Goal: Information Seeking & Learning: Learn about a topic

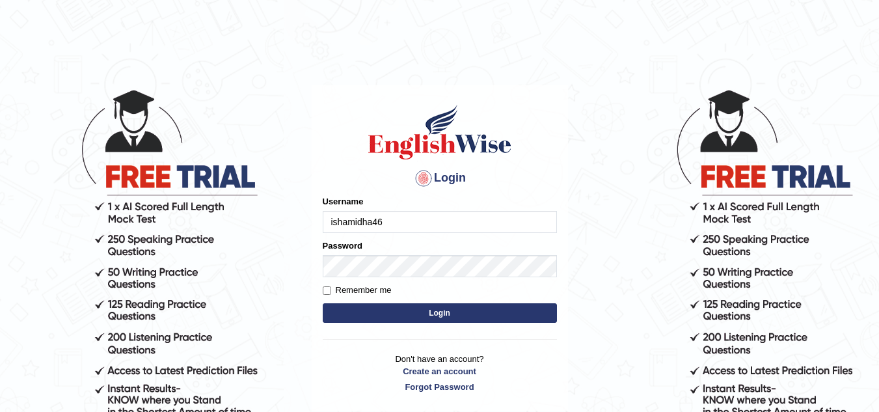
click at [387, 310] on button "Login" at bounding box center [440, 313] width 234 height 20
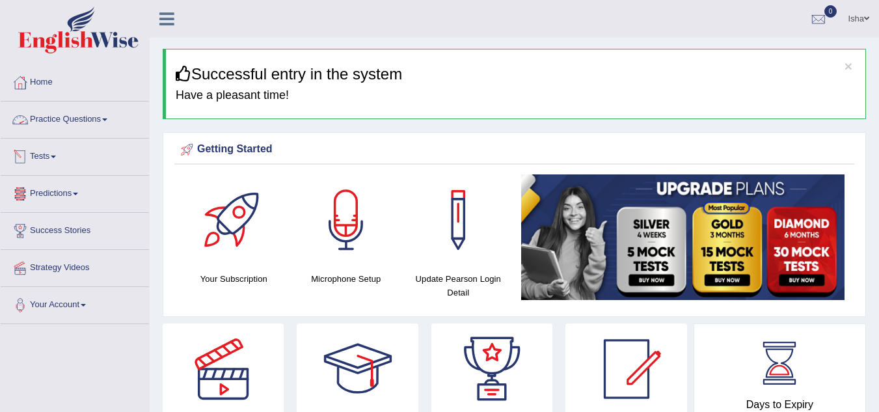
click at [88, 126] on link "Practice Questions" at bounding box center [75, 118] width 148 height 33
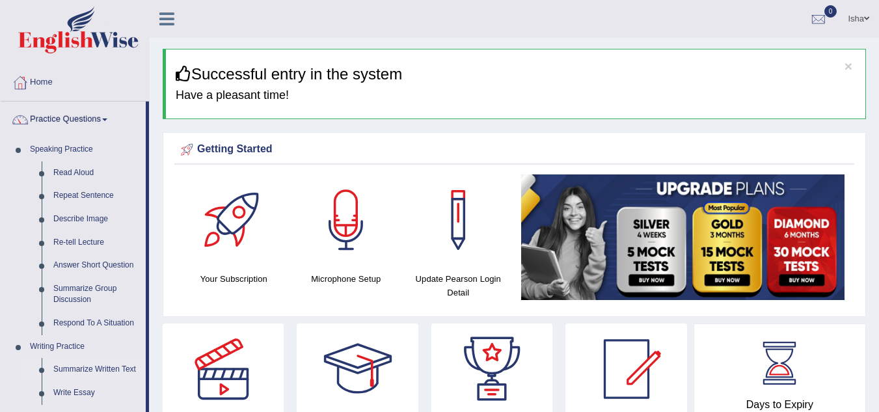
click at [102, 374] on link "Summarize Written Text" at bounding box center [97, 369] width 98 height 23
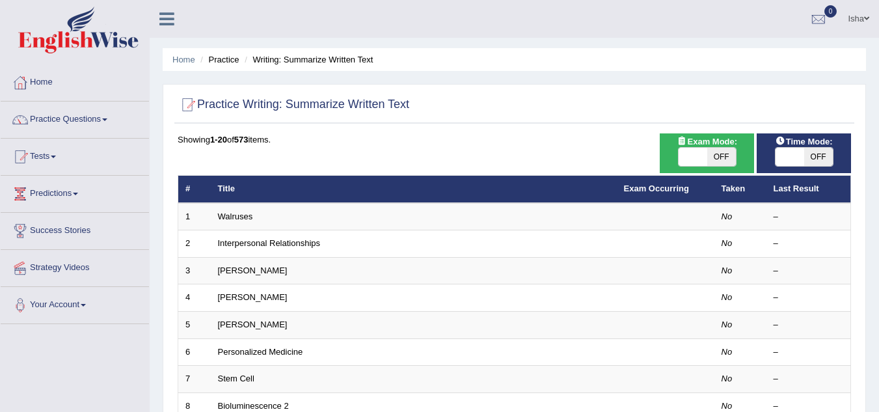
click at [713, 160] on span "OFF" at bounding box center [721, 157] width 29 height 18
checkbox input "true"
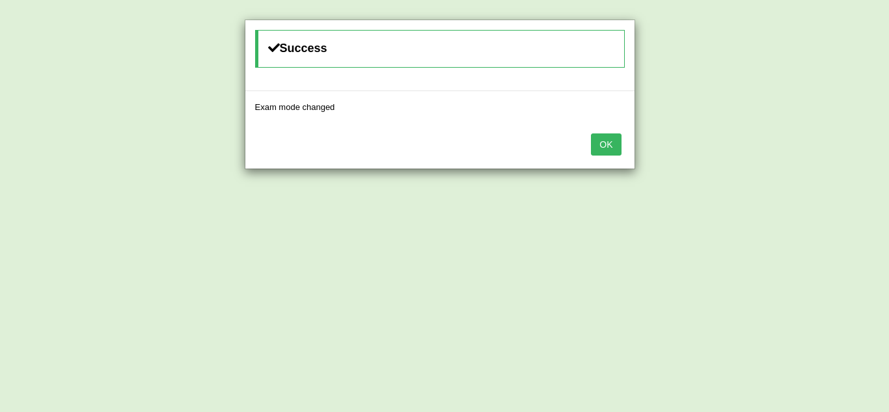
click at [608, 146] on button "OK" at bounding box center [606, 144] width 30 height 22
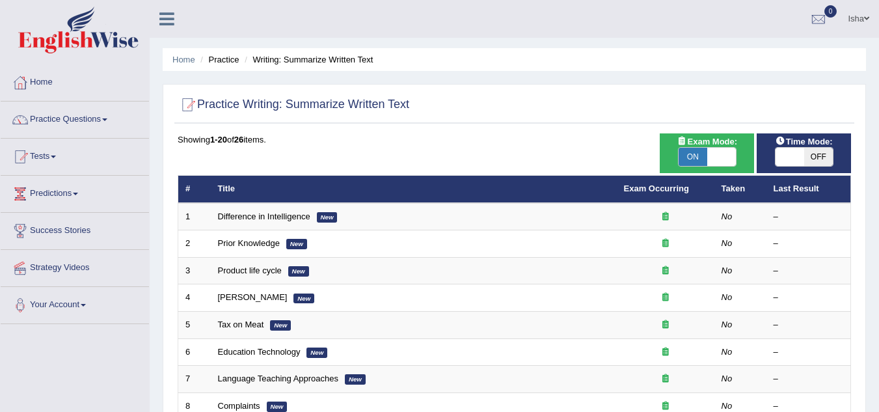
click at [806, 148] on span "OFF" at bounding box center [818, 157] width 29 height 18
checkbox input "true"
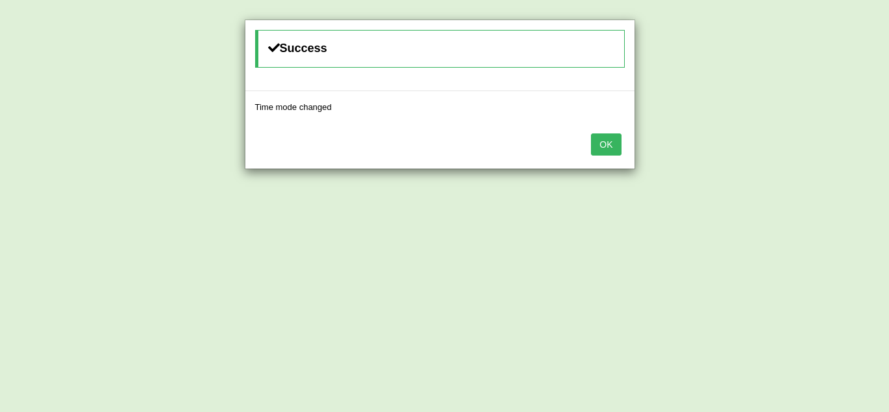
click at [601, 144] on button "OK" at bounding box center [606, 144] width 30 height 22
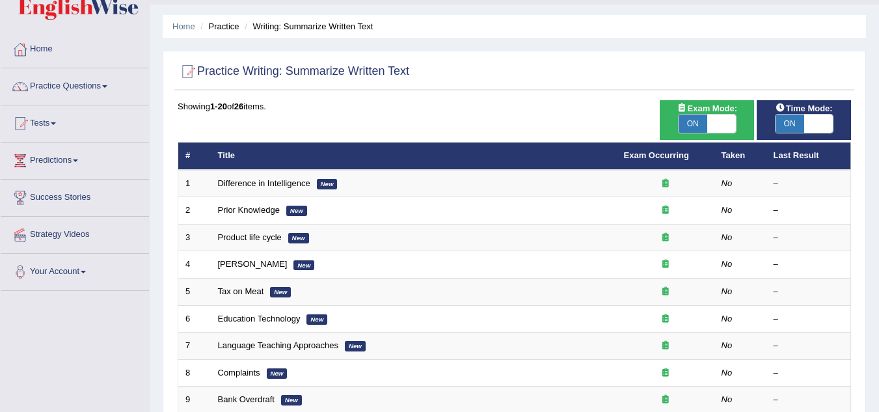
scroll to position [51, 0]
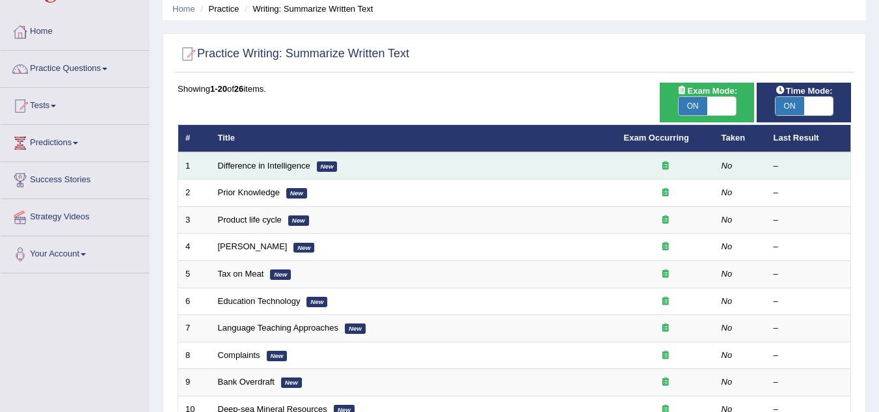
click at [583, 163] on td "Difference in Intelligence New" at bounding box center [414, 165] width 406 height 27
click at [554, 172] on td "Difference in Intelligence New" at bounding box center [414, 165] width 406 height 27
click at [280, 167] on link "Difference in Intelligence" at bounding box center [264, 166] width 92 height 10
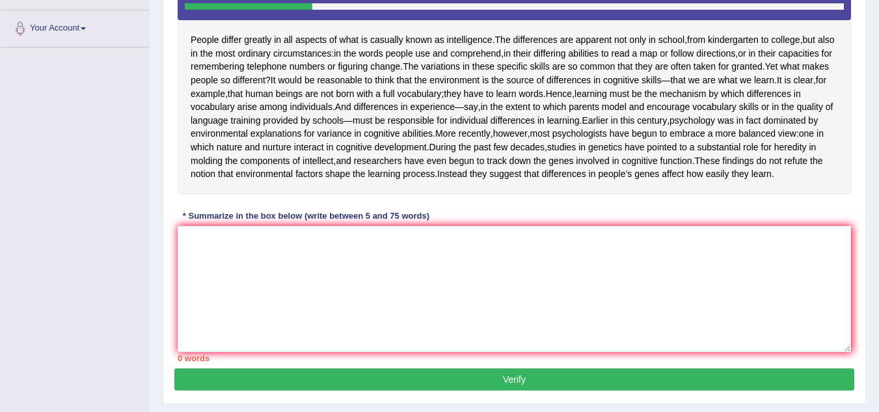
scroll to position [279, 0]
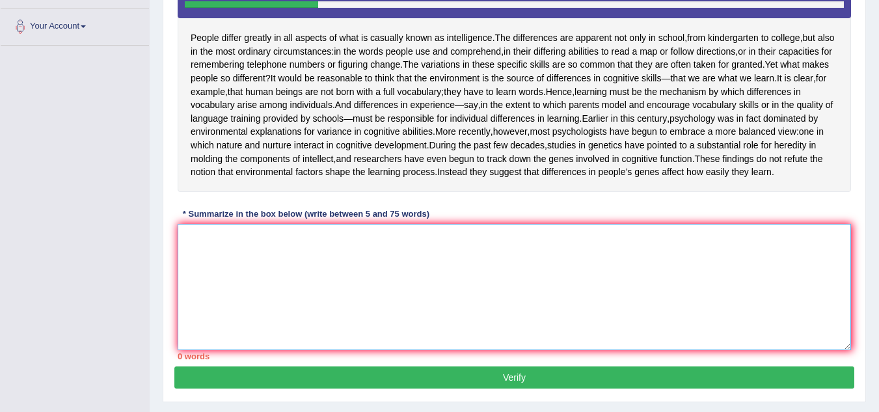
click at [214, 297] on textarea at bounding box center [515, 287] width 674 height 126
type textarea "d"
type textarea "D"
type textarea "p"
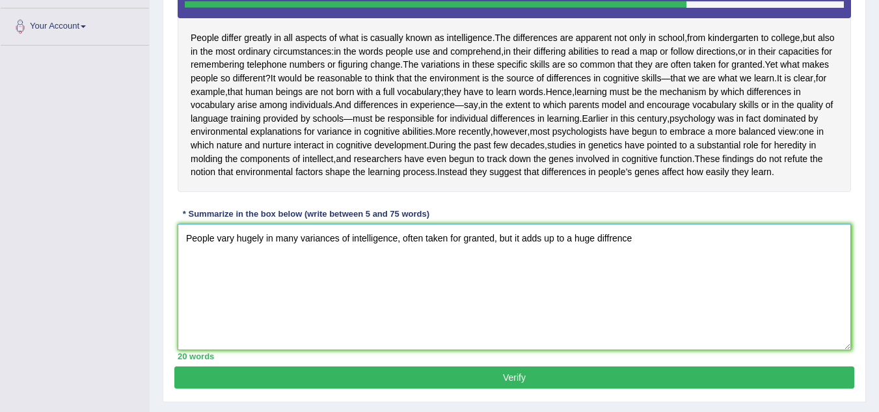
click at [400, 293] on textarea "People vary hugely in many variances of intelligence, often taken for granted, …" at bounding box center [515, 287] width 674 height 126
click at [528, 293] on textarea "People vary hugely in many variances of intelligence which is often taken for g…" at bounding box center [515, 287] width 674 height 126
click at [661, 292] on textarea "People vary hugely in many variances of intelligence which is often taken for g…" at bounding box center [515, 287] width 674 height 126
click at [663, 294] on textarea "People vary hugely in many variances of intelligence which is often taken for g…" at bounding box center [515, 287] width 674 height 126
click at [665, 294] on textarea "People vary hugely in many variances of intelligence which is often taken for g…" at bounding box center [515, 287] width 674 height 126
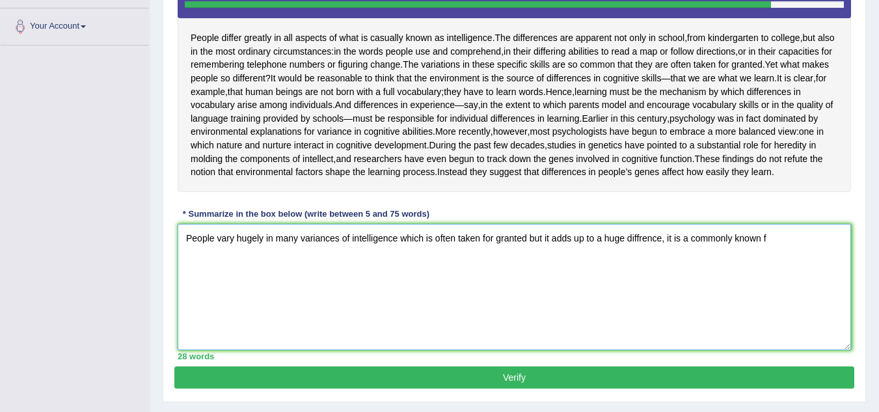
click at [767, 288] on textarea "People vary hugely in many variances of intelligence which is often taken for g…" at bounding box center [515, 287] width 674 height 126
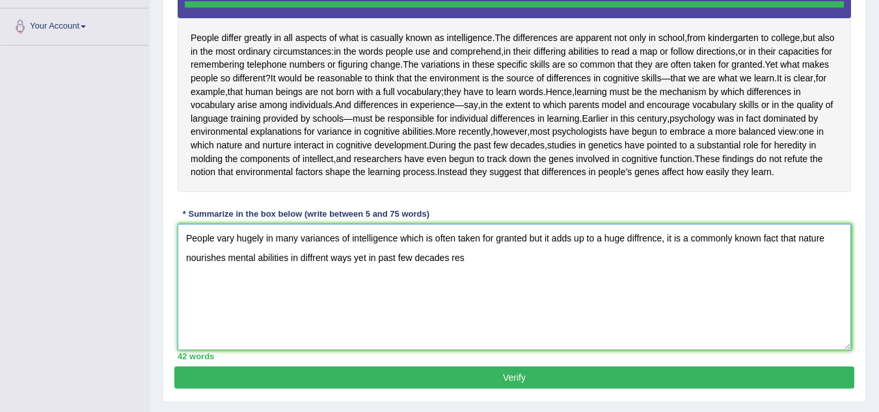
type textarea "People vary hugely in many variances of intelligence which is often taken for g…"
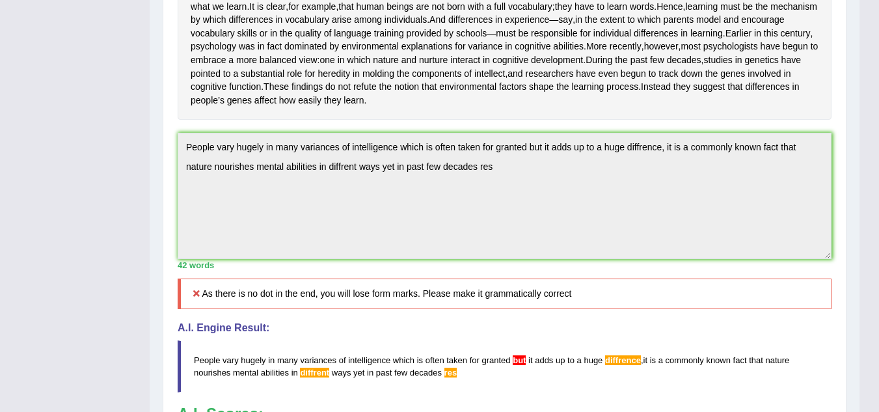
scroll to position [366, 0]
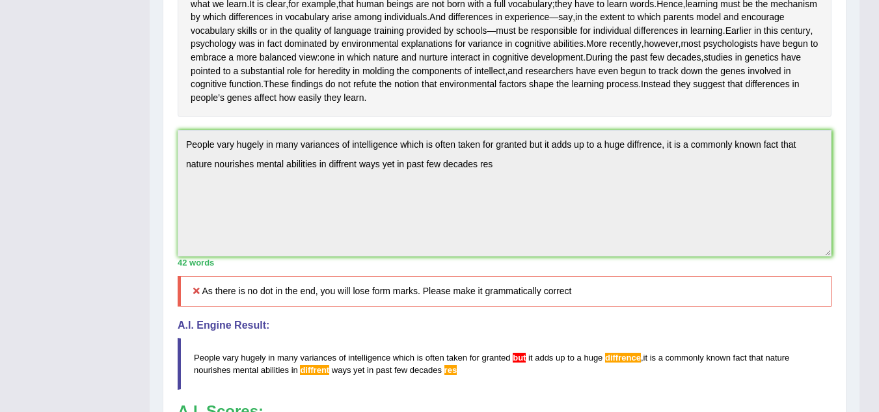
click at [176, 177] on div "Instructions: Read the passage below and summarize it using one sentence. Type …" at bounding box center [504, 159] width 661 height 709
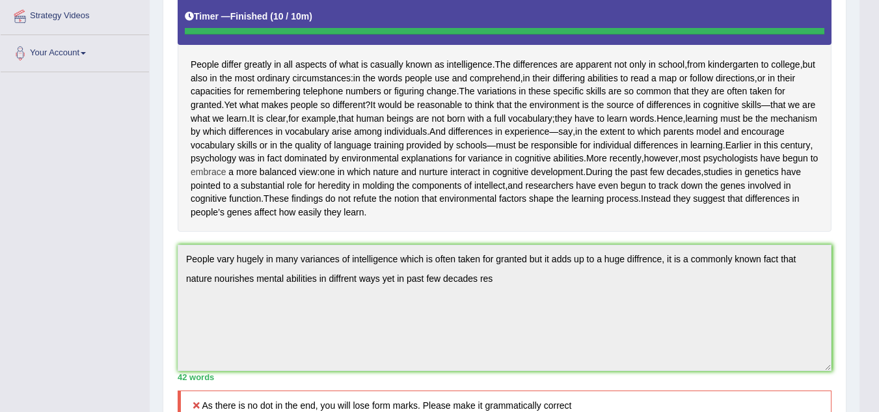
scroll to position [0, 0]
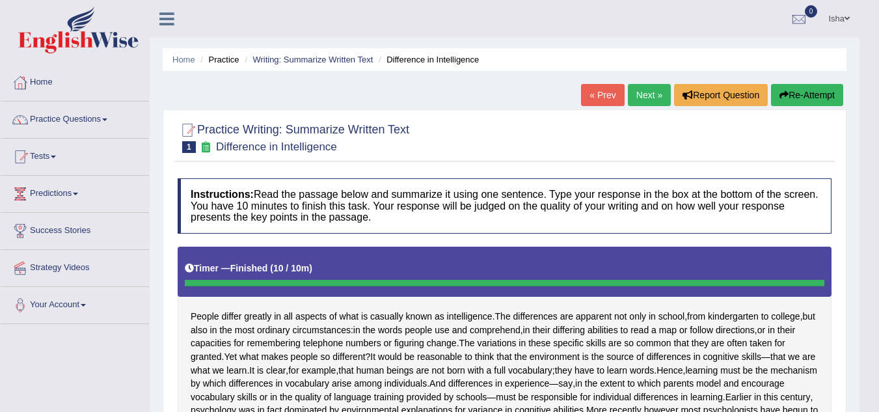
click at [780, 98] on icon "button" at bounding box center [784, 94] width 9 height 9
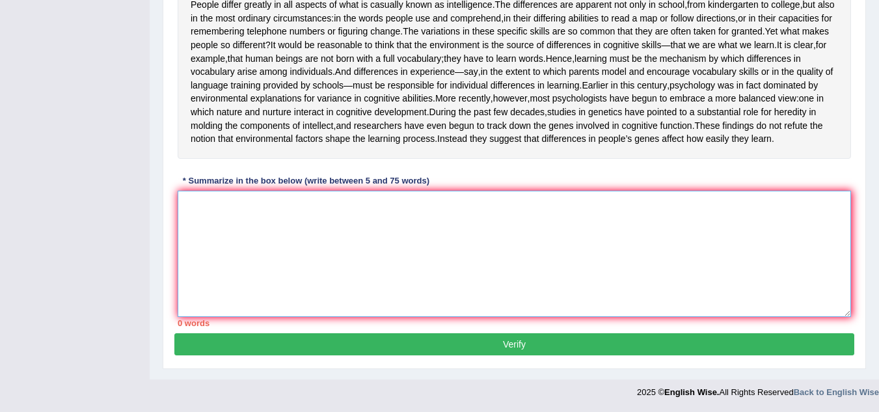
click at [540, 243] on textarea at bounding box center [515, 254] width 674 height 126
paste textarea "People vary hugely in many variances of intelligence which is often taken for g…"
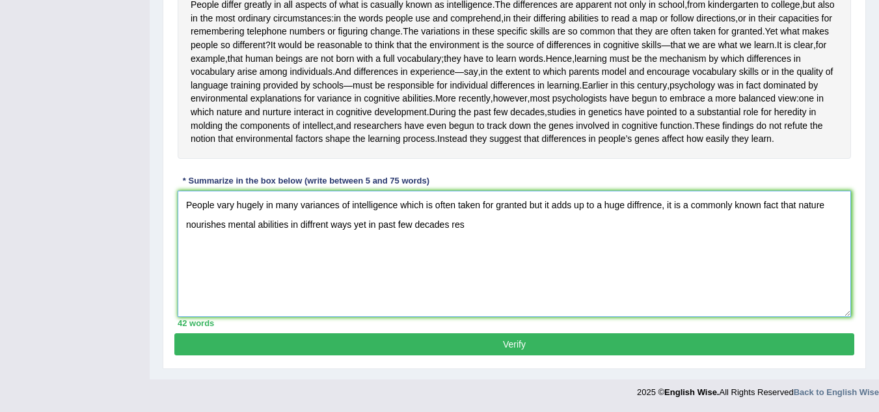
scroll to position [336, 0]
click at [491, 272] on textarea "People vary hugely in many variances of intelligence which is often taken for g…" at bounding box center [515, 254] width 674 height 126
click at [529, 268] on textarea "People vary hugely in many variances of intelligence which is often taken for g…" at bounding box center [515, 254] width 674 height 126
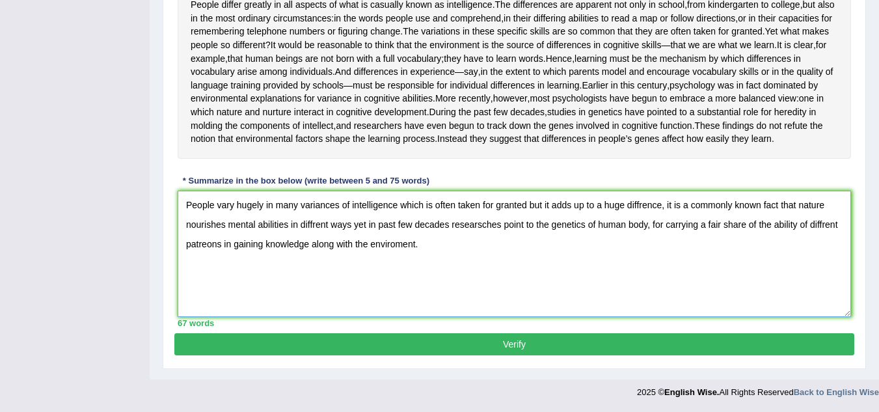
type textarea "People vary hugely in many variances of intelligence which is often taken for g…"
click at [515, 355] on button "Verify" at bounding box center [514, 344] width 680 height 22
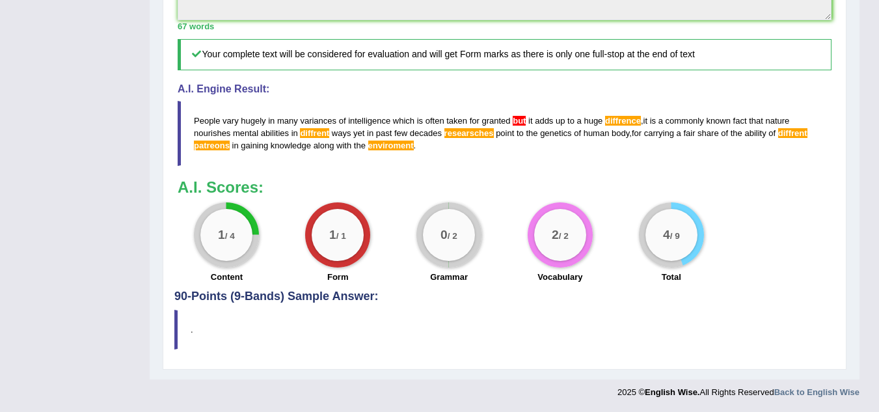
scroll to position [599, 0]
click at [461, 226] on div "0 / 2" at bounding box center [449, 235] width 52 height 52
click at [475, 134] on span "researsches" at bounding box center [469, 133] width 49 height 10
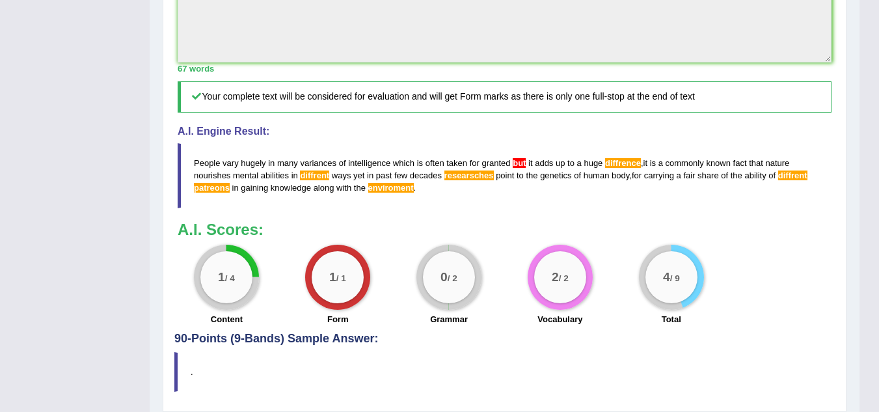
scroll to position [521, 0]
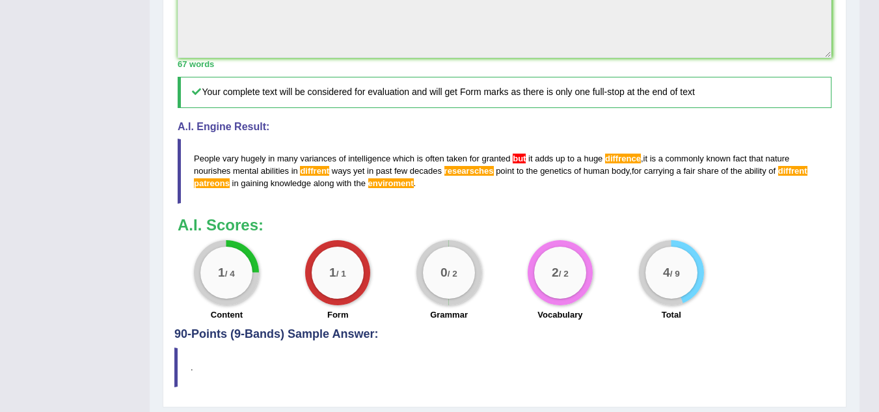
click at [516, 163] on span "but" at bounding box center [519, 159] width 13 height 10
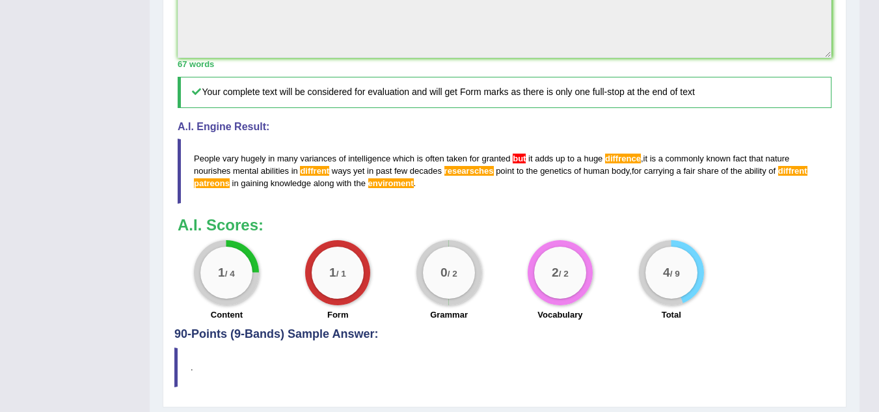
click at [516, 163] on span "but" at bounding box center [519, 159] width 13 height 10
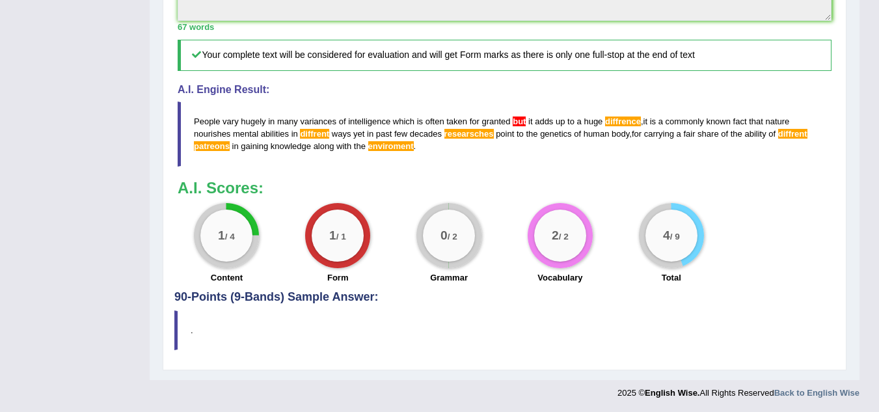
scroll to position [599, 0]
click at [234, 318] on blockquote "." at bounding box center [504, 330] width 661 height 40
click at [180, 329] on blockquote "." at bounding box center [504, 330] width 661 height 40
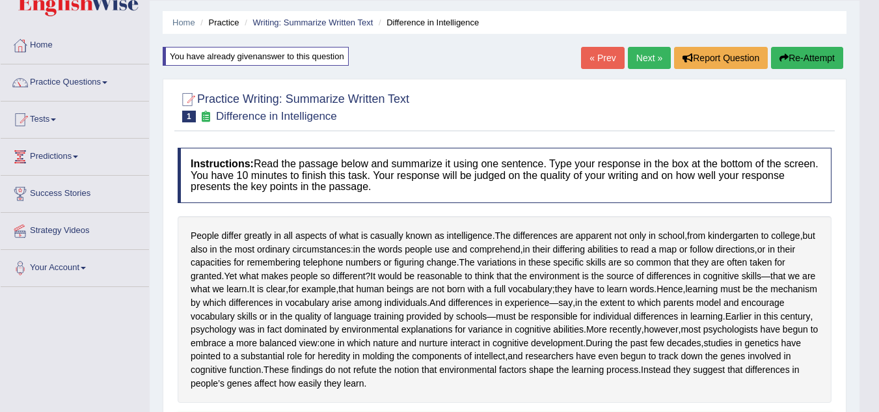
scroll to position [0, 0]
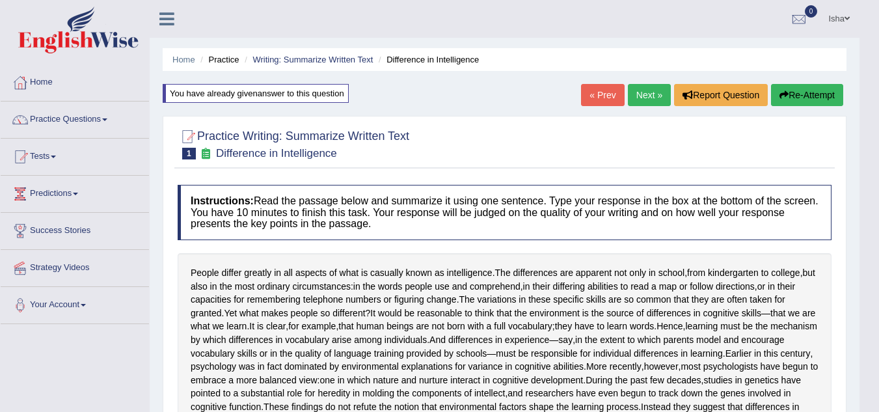
click at [641, 90] on link "Next »" at bounding box center [649, 95] width 43 height 22
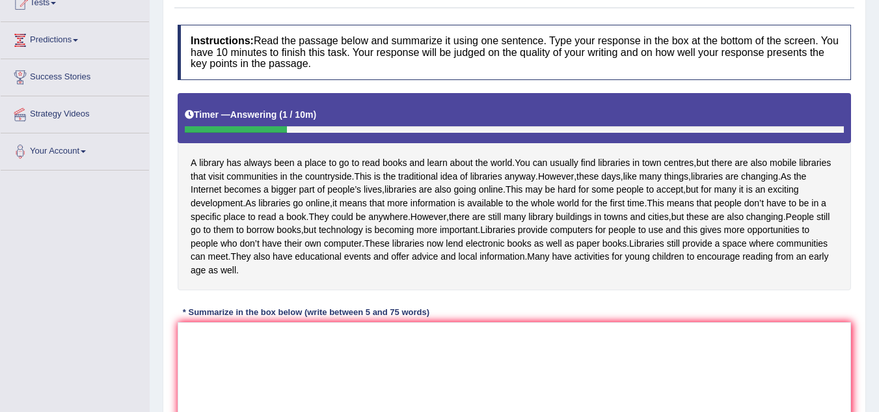
scroll to position [221, 0]
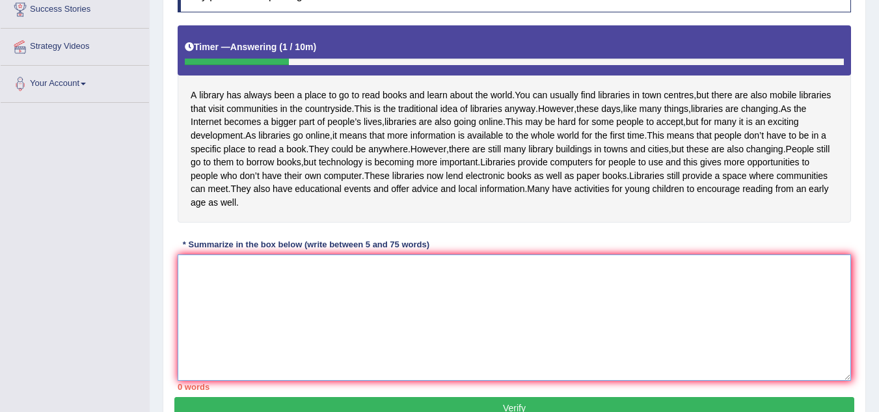
click at [236, 307] on textarea at bounding box center [515, 317] width 674 height 126
type textarea "T"
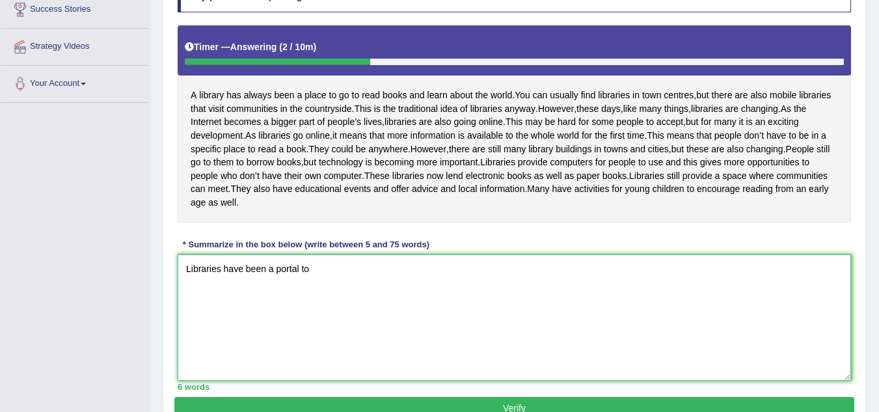
click at [243, 310] on textarea "Libraries have been a portal to" at bounding box center [515, 317] width 674 height 126
click at [340, 311] on textarea "Libraries have aways been a portal to" at bounding box center [515, 317] width 674 height 126
drag, startPoint x: 340, startPoint y: 311, endPoint x: 387, endPoint y: 310, distance: 47.5
click at [387, 310] on textarea "Libraries have aways been a portal to the world knowledge" at bounding box center [515, 317] width 674 height 126
click at [453, 302] on textarea "Libraries have aways been a portal to the world knowledge" at bounding box center [515, 317] width 674 height 126
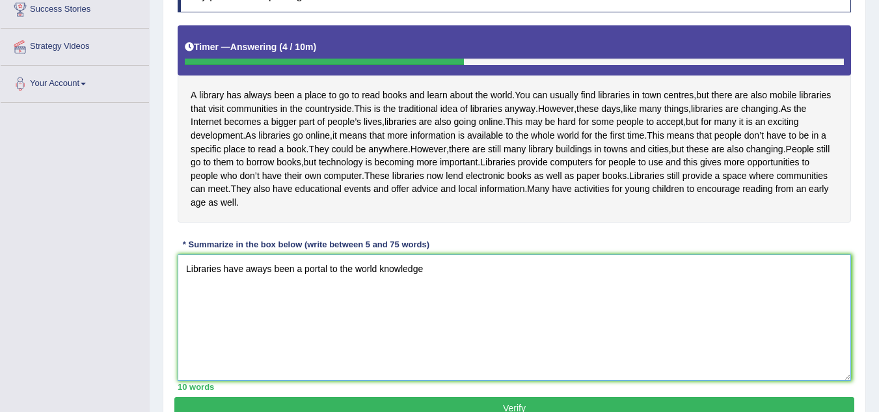
drag, startPoint x: 453, startPoint y: 302, endPoint x: 145, endPoint y: 317, distance: 308.2
click at [145, 317] on div "Toggle navigation Home Practice Questions Speaking Practice Read Aloud Repeat S…" at bounding box center [439, 124] width 879 height 690
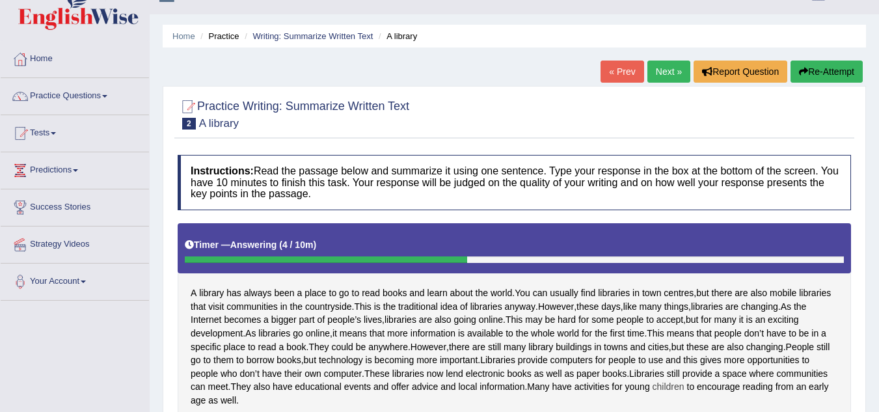
scroll to position [0, 0]
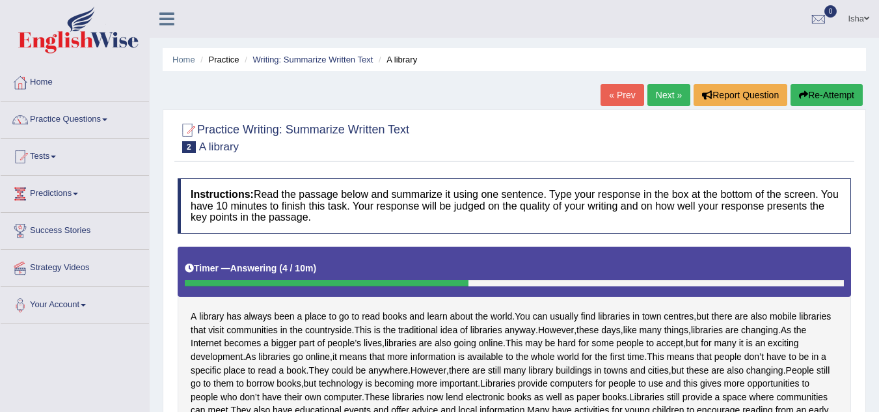
type textarea "Libraries have aways been a portal to the world knowledge"
click at [614, 91] on link "« Prev" at bounding box center [622, 95] width 43 height 22
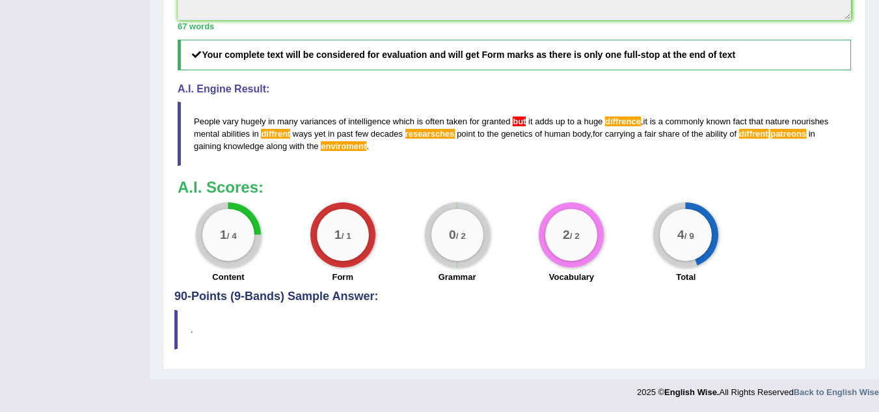
scroll to position [669, 0]
click at [517, 120] on span "but" at bounding box center [519, 122] width 13 height 10
click at [519, 123] on span "but" at bounding box center [519, 122] width 13 height 10
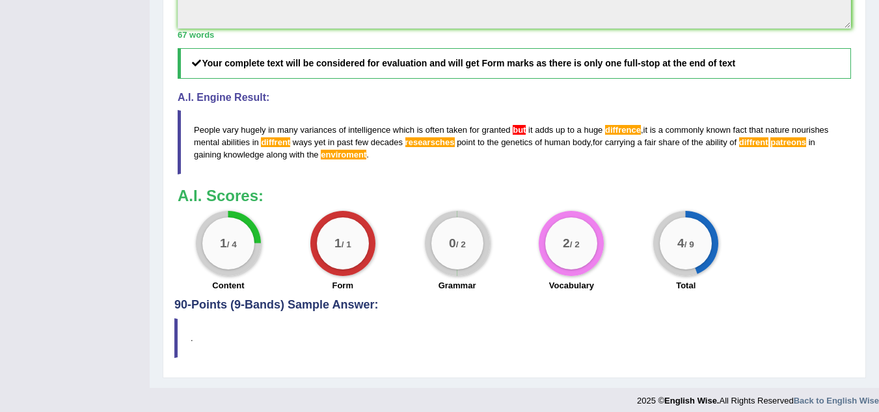
scroll to position [604, 0]
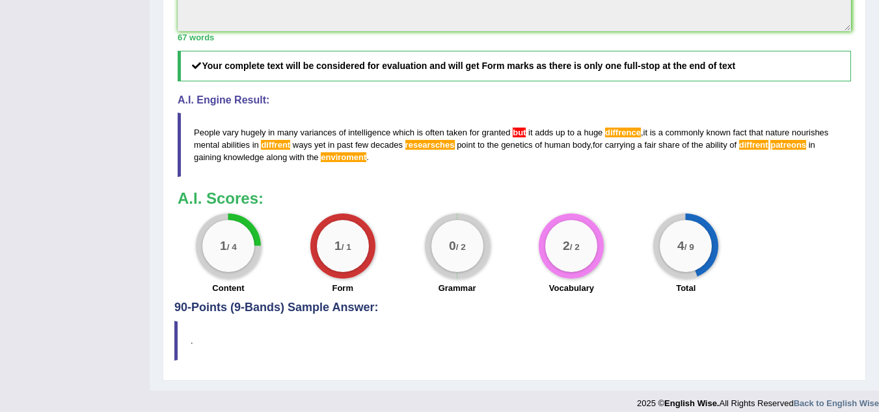
click at [525, 137] on span "but" at bounding box center [519, 133] width 13 height 10
click at [519, 137] on span "but" at bounding box center [519, 133] width 13 height 10
click at [521, 137] on span "but" at bounding box center [519, 133] width 13 height 10
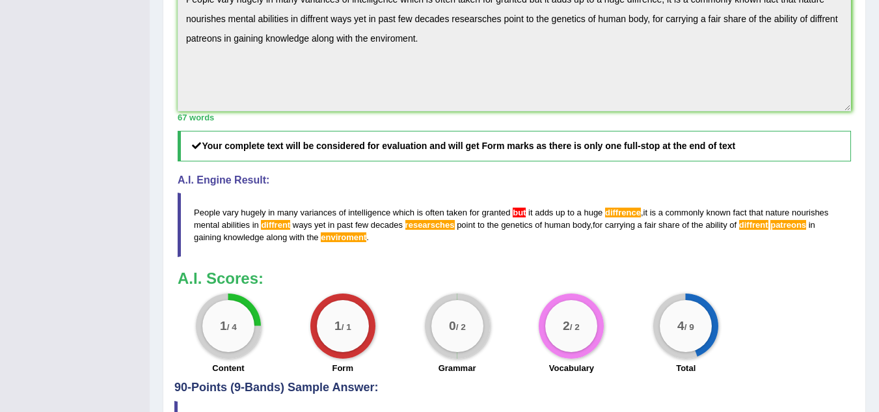
scroll to position [539, 0]
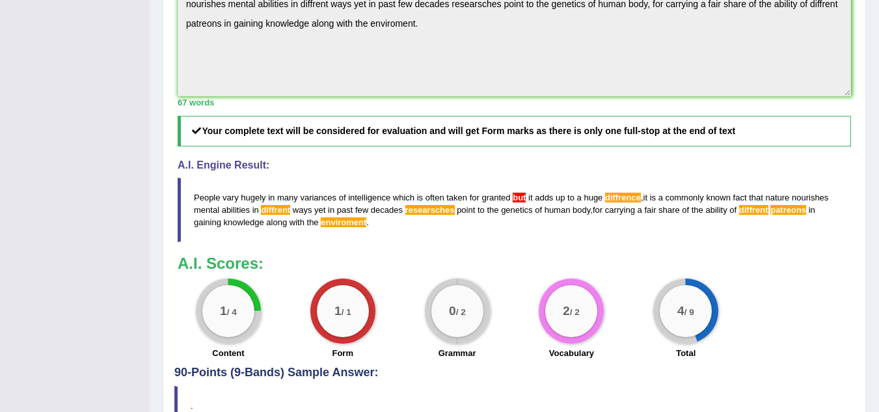
click at [361, 242] on blockquote "People vary hugely in many variances of intelligence which is often taken for g…" at bounding box center [515, 210] width 674 height 64
drag, startPoint x: 387, startPoint y: 279, endPoint x: 296, endPoint y: 254, distance: 93.8
click at [299, 242] on blockquote "People vary hugely in many variances of intelligence which is often taken for g…" at bounding box center [515, 210] width 674 height 64
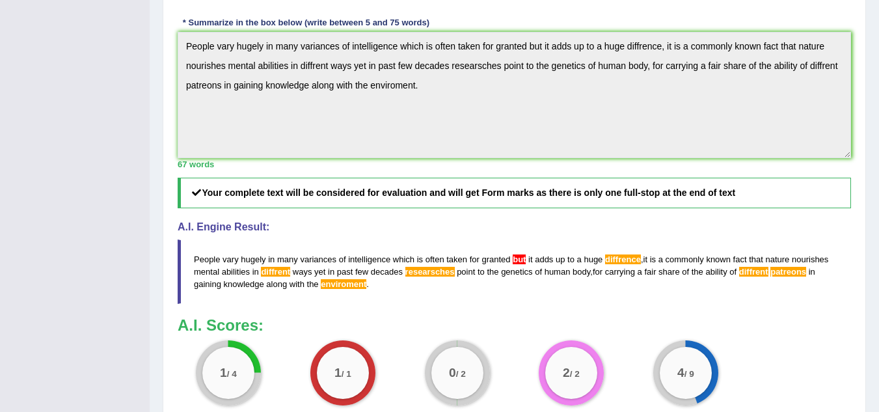
scroll to position [474, 0]
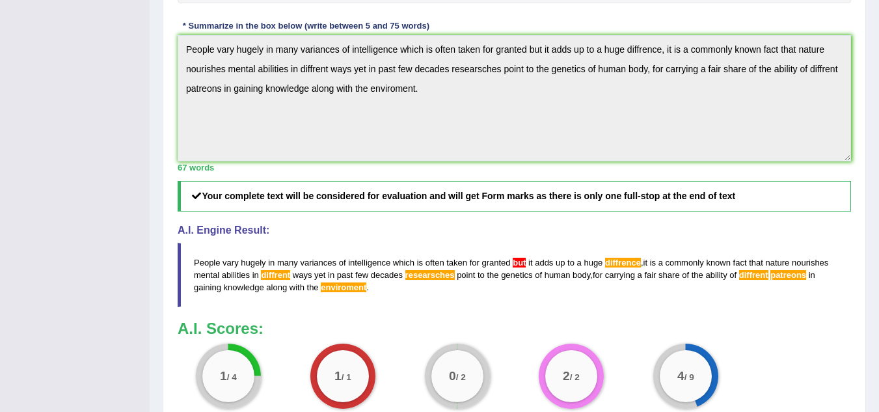
click at [164, 90] on div "Practice Writing: Summarize Written Text 1 Difference in Intelligence Instructi…" at bounding box center [515, 76] width 704 height 869
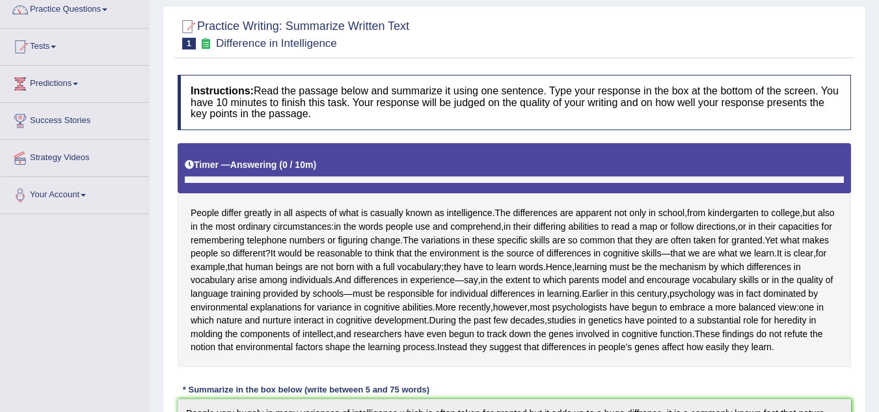
scroll to position [18, 0]
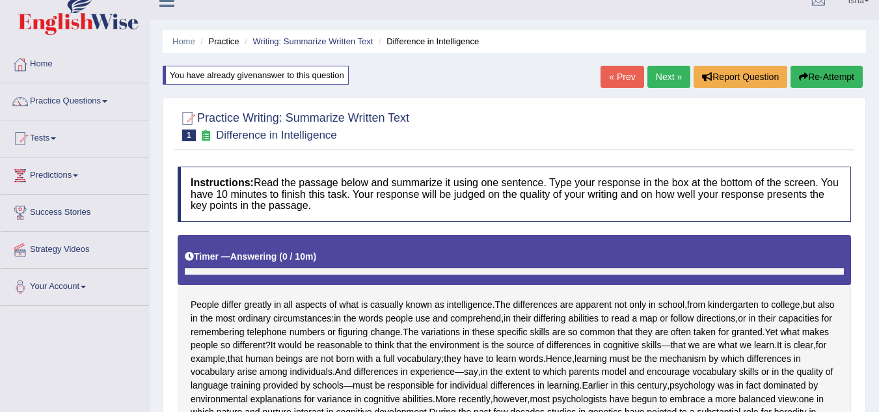
click at [826, 77] on button "Re-Attempt" at bounding box center [827, 77] width 72 height 22
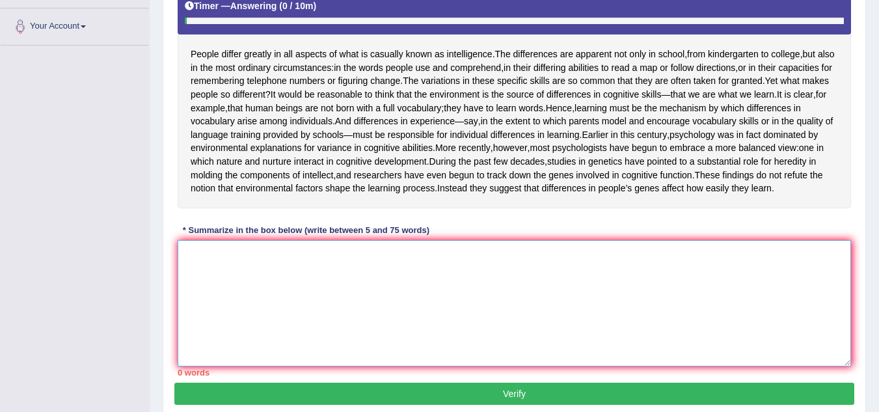
click at [417, 344] on textarea at bounding box center [515, 303] width 674 height 126
paste textarea "People vary hugely in many variances of intelligence which is often taken for g…"
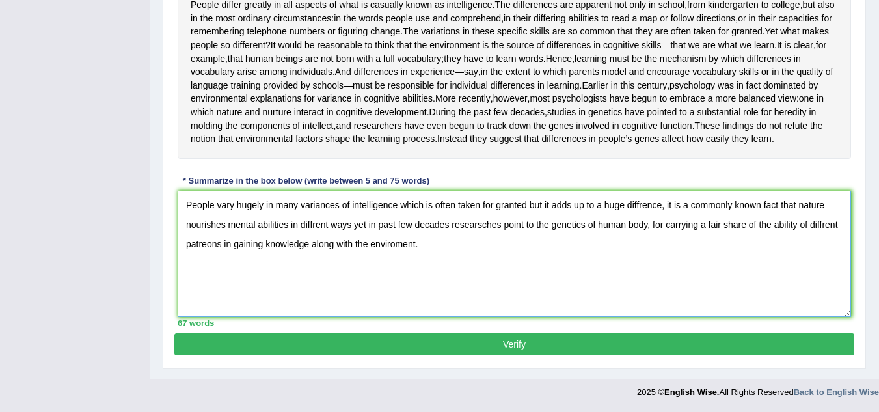
scroll to position [381, 0]
click at [639, 205] on textarea "People vary hugely in many variances of intelligence which is often taken for g…" at bounding box center [515, 254] width 674 height 126
click at [314, 224] on textarea "People vary hugely in many variances of intelligence which is often taken for g…" at bounding box center [515, 254] width 674 height 126
click at [354, 225] on textarea "People vary hugely in many variances of intelligence which is often taken for g…" at bounding box center [515, 254] width 674 height 126
click at [357, 224] on textarea "People vary hugely in many variances of intelligence which is often taken for g…" at bounding box center [515, 254] width 674 height 126
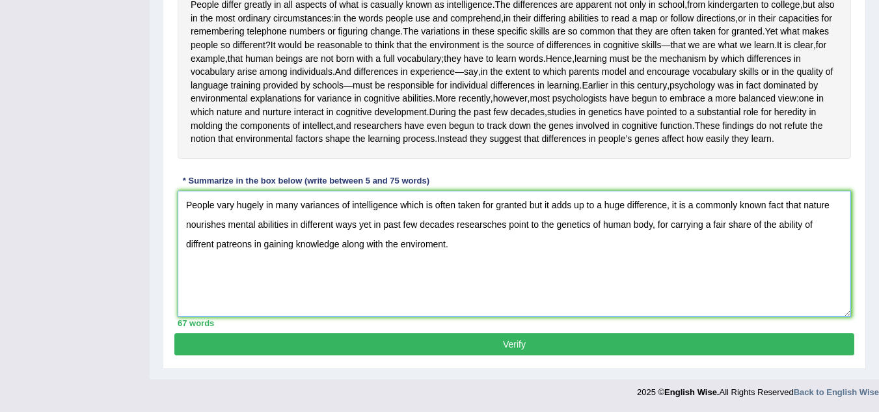
click at [486, 225] on textarea "People vary hugely in many variances of intelligence which is often taken for g…" at bounding box center [515, 254] width 674 height 126
click at [482, 225] on textarea "People vary hugely in many variances of intelligence which is often taken for g…" at bounding box center [515, 254] width 674 height 126
click at [486, 226] on textarea "People vary hugely in many variances of intelligence which is often taken for g…" at bounding box center [515, 254] width 674 height 126
click at [499, 221] on textarea "People vary hugely in many variances of intelligence which is often taken for g…" at bounding box center [515, 254] width 674 height 126
click at [518, 248] on textarea "People vary hugely in many variances of intelligence which is often taken for g…" at bounding box center [515, 254] width 674 height 126
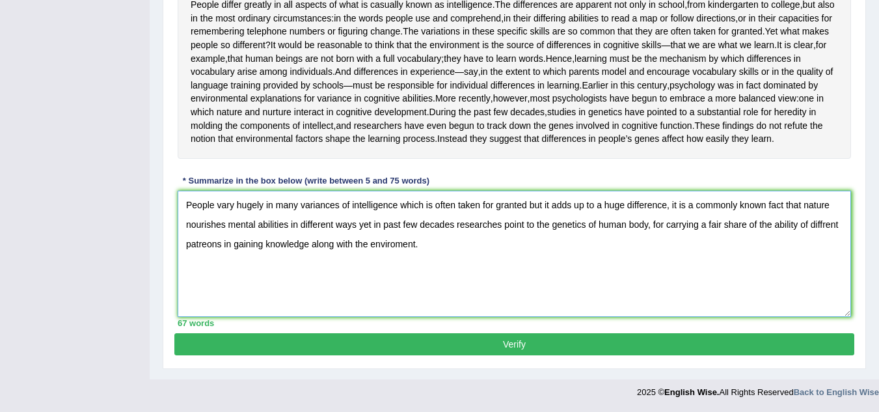
click at [825, 226] on textarea "People vary hugely in many variances of intelligence which is often taken for g…" at bounding box center [515, 254] width 674 height 126
click at [432, 243] on textarea "People vary hugely in many variances of intelligence which is often taken for g…" at bounding box center [515, 254] width 674 height 126
click at [527, 208] on textarea "People vary hugely in many variances of intelligence which is often taken for g…" at bounding box center [515, 254] width 674 height 126
type textarea "People vary hugely in many variances of intelligence which is often taken for g…"
click at [550, 342] on button "Verify" at bounding box center [514, 344] width 680 height 22
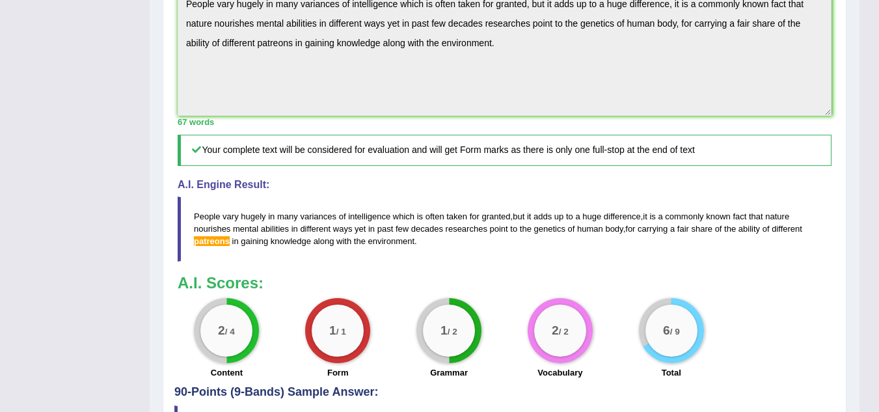
scroll to position [467, 0]
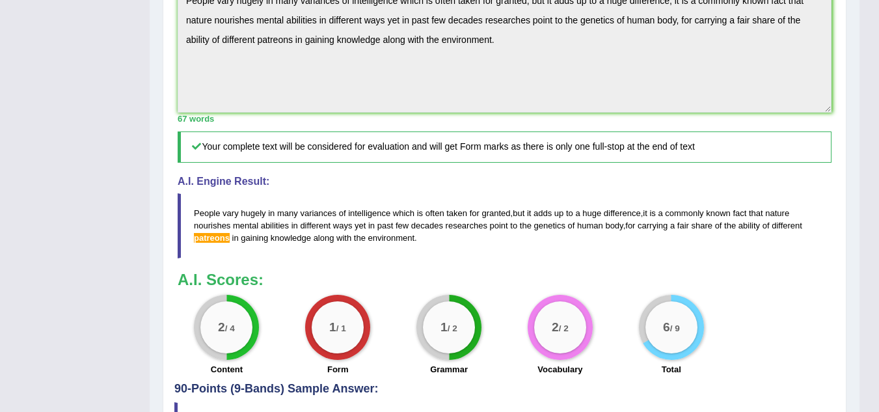
click at [140, 39] on div "Toggle navigation Home Practice Questions Speaking Practice Read Aloud Repeat S…" at bounding box center [430, 15] width 860 height 965
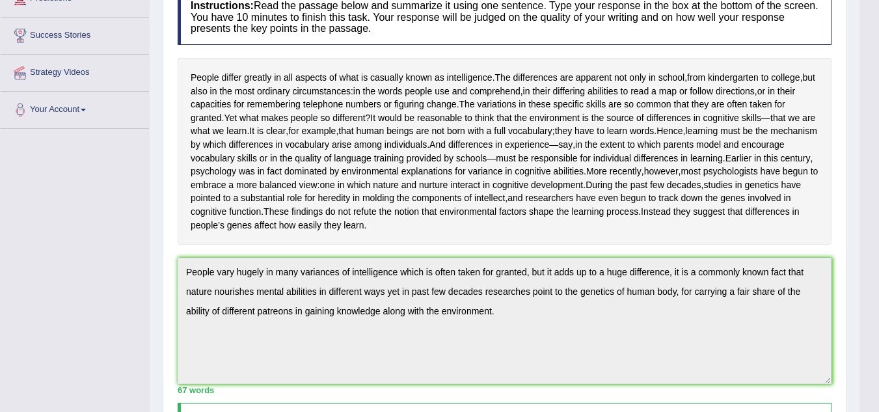
scroll to position [0, 0]
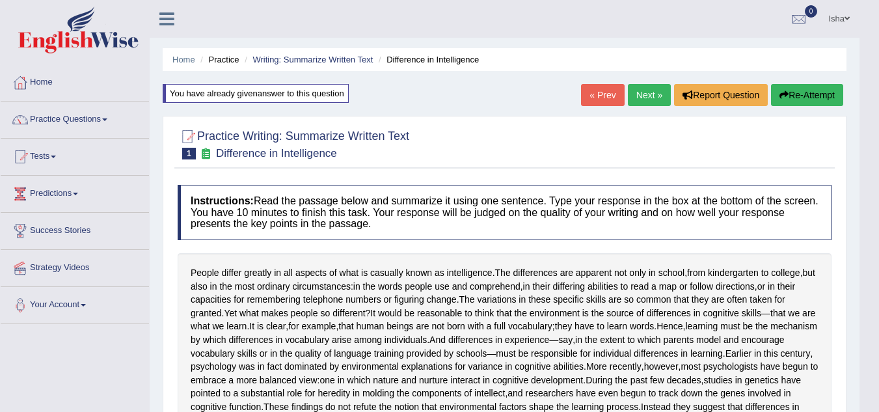
click at [786, 96] on icon "button" at bounding box center [784, 94] width 9 height 9
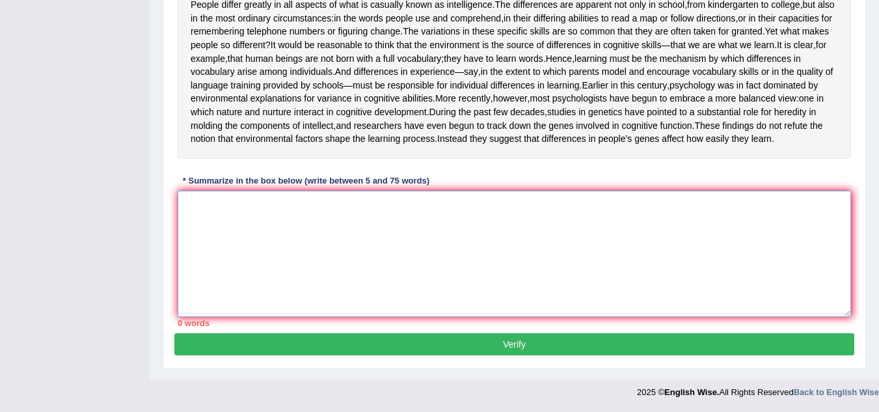
paste textarea "People vary hugely in many variances of intelligence which is often taken for g…"
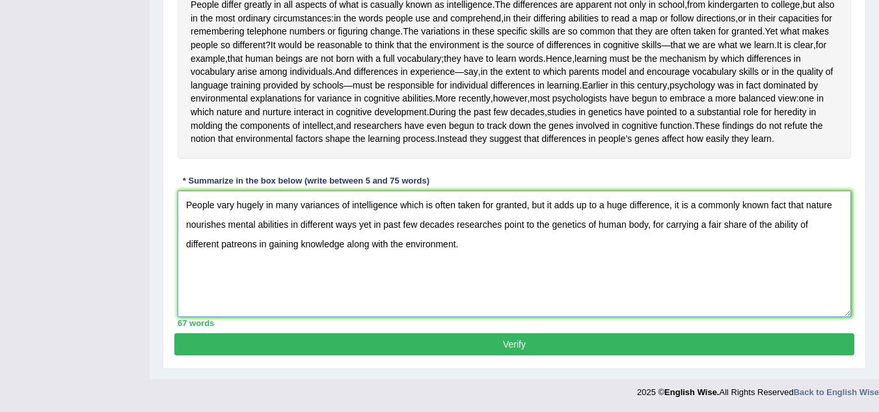
click at [239, 236] on textarea "People vary hugely in many variances of intelligence which is often taken for g…" at bounding box center [515, 254] width 674 height 126
type textarea "People vary hugely in many variances of intelligence which is often taken for g…"
click at [217, 343] on button "Verify" at bounding box center [514, 344] width 680 height 22
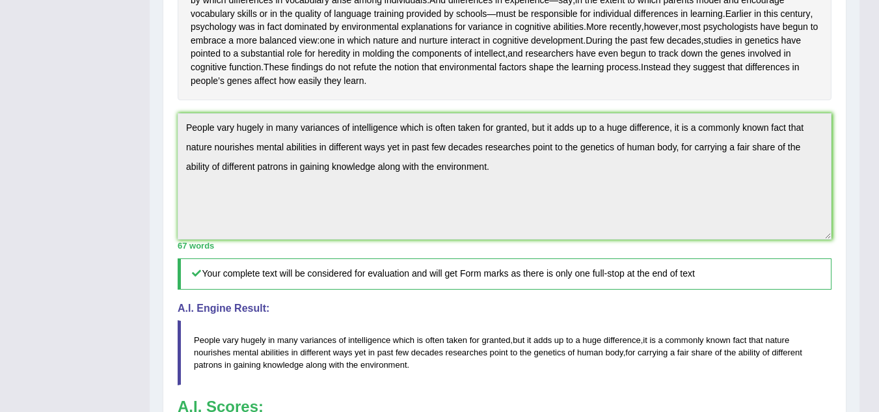
scroll to position [336, 0]
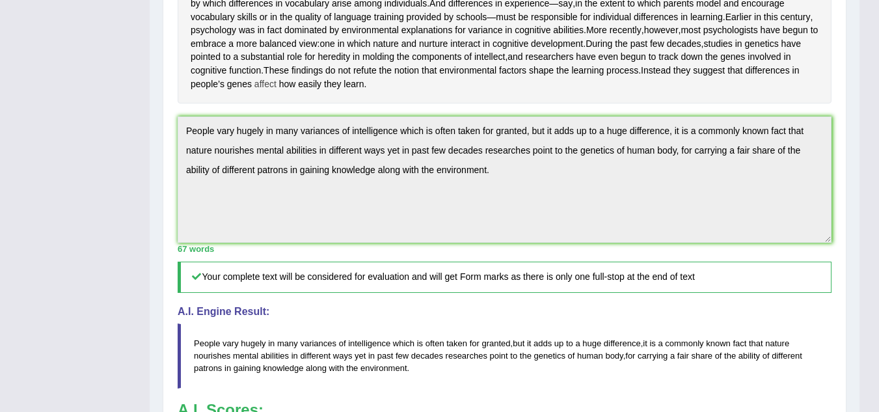
drag, startPoint x: 185, startPoint y: 96, endPoint x: 397, endPoint y: 120, distance: 213.5
click at [397, 103] on div "People differ greatly in all aspects of what is casually known as intelligence …" at bounding box center [505, 10] width 654 height 187
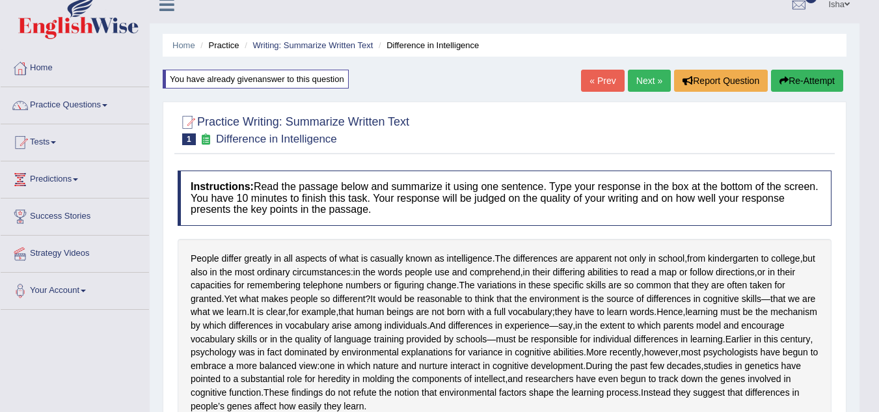
scroll to position [14, 0]
click at [794, 83] on button "Re-Attempt" at bounding box center [807, 81] width 72 height 22
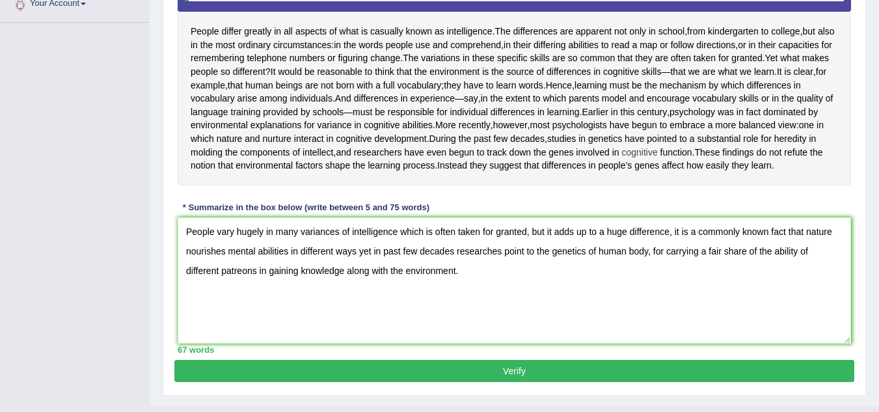
scroll to position [251, 0]
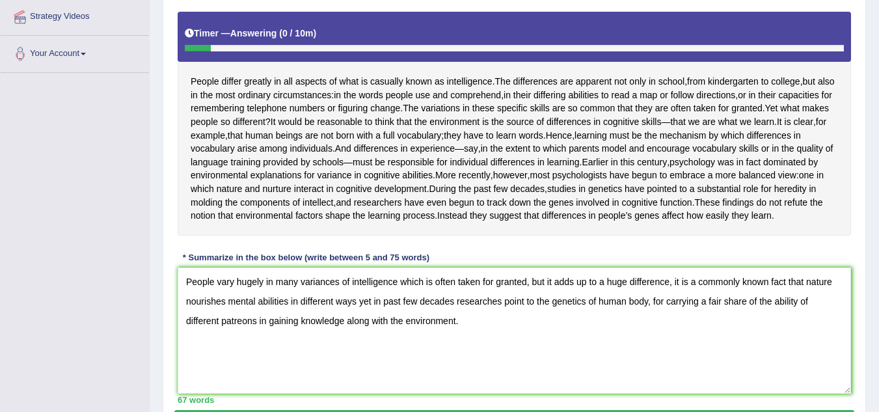
click at [236, 344] on textarea "People vary hugely in many variances of intelligence which is often taken for g…" at bounding box center [515, 330] width 674 height 126
drag, startPoint x: 256, startPoint y: 357, endPoint x: 230, endPoint y: 353, distance: 26.2
click at [230, 353] on textarea "People differ hugely in many variances of intelligence which is often taken for…" at bounding box center [515, 330] width 674 height 126
drag, startPoint x: 510, startPoint y: 353, endPoint x: 465, endPoint y: 354, distance: 44.9
click at [465, 354] on textarea "People differ hugely in many variances of intelligence which is often taken for…" at bounding box center [515, 330] width 674 height 126
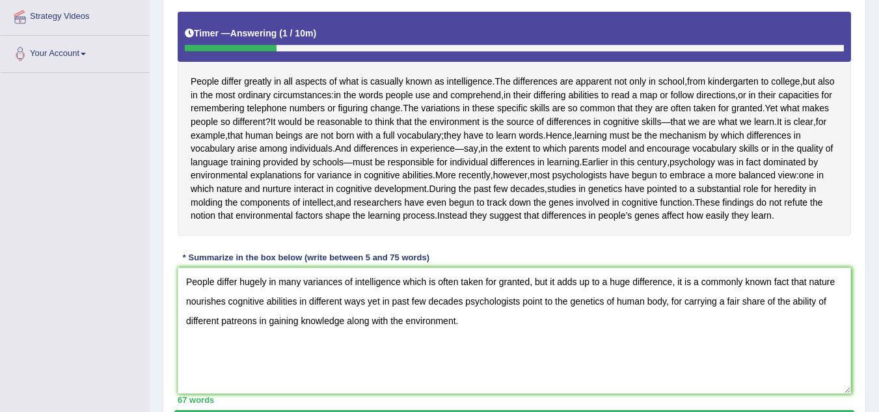
scroll to position [316, 0]
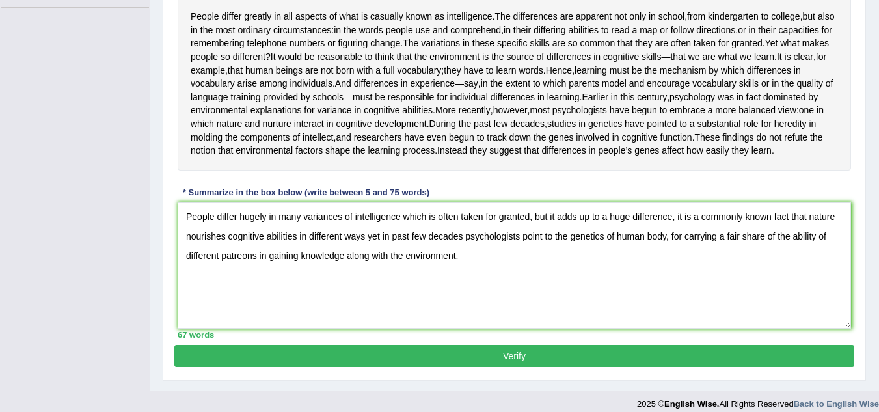
click at [534, 314] on textarea "People differ hugely in many variances of intelligence which is often taken for…" at bounding box center [515, 265] width 674 height 126
click at [241, 310] on textarea "People differ hugely in many variances of intelligence which is often taken for…" at bounding box center [515, 265] width 674 height 126
click at [549, 315] on textarea "People differ hugely in many variances of intelligence which is often taken for…" at bounding box center [515, 265] width 674 height 126
drag, startPoint x: 291, startPoint y: 291, endPoint x: 264, endPoint y: 290, distance: 27.4
click at [264, 290] on textarea "People differ hugely in many variances of intelligence which is often taken for…" at bounding box center [515, 265] width 674 height 126
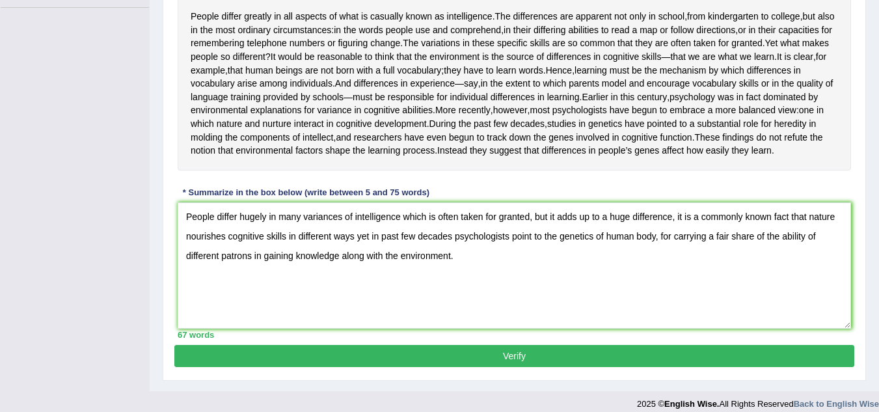
click at [504, 301] on textarea "People differ hugely in many variances of intelligence which is often taken for…" at bounding box center [515, 265] width 674 height 126
drag, startPoint x: 467, startPoint y: 309, endPoint x: 80, endPoint y: 232, distance: 394.8
click at [80, 232] on div "Toggle navigation Home Practice Questions Speaking Practice Read Aloud Repeat S…" at bounding box center [439, 51] width 879 height 734
type textarea "People differ hugely in many variances of intelligence which is often taken for…"
click at [632, 117] on span "begun" at bounding box center [644, 110] width 25 height 14
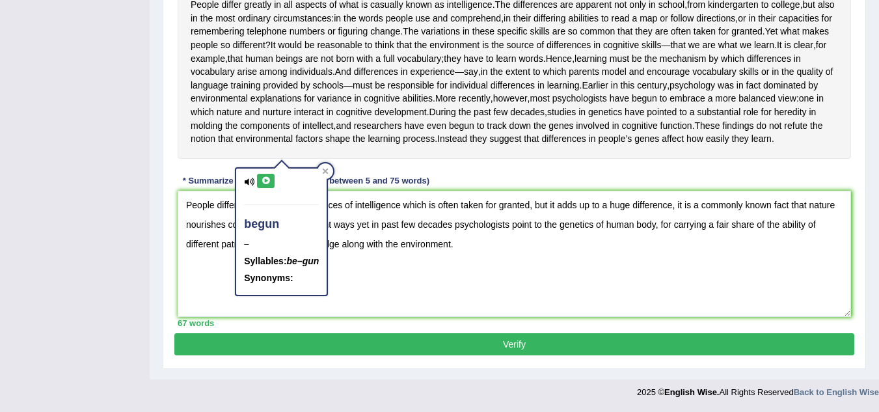
scroll to position [381, 0]
click at [491, 340] on button "Verify" at bounding box center [514, 344] width 680 height 22
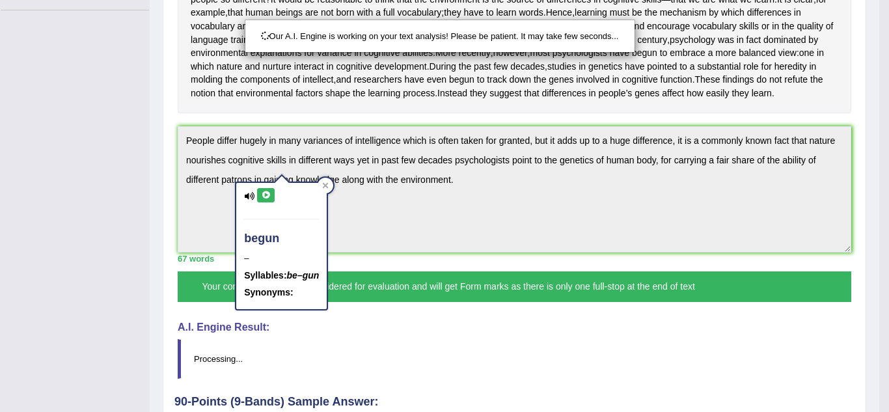
click at [469, 286] on div "Our A.I. Engine is working on your text analysis! Please be patient. It may tak…" at bounding box center [444, 206] width 889 height 412
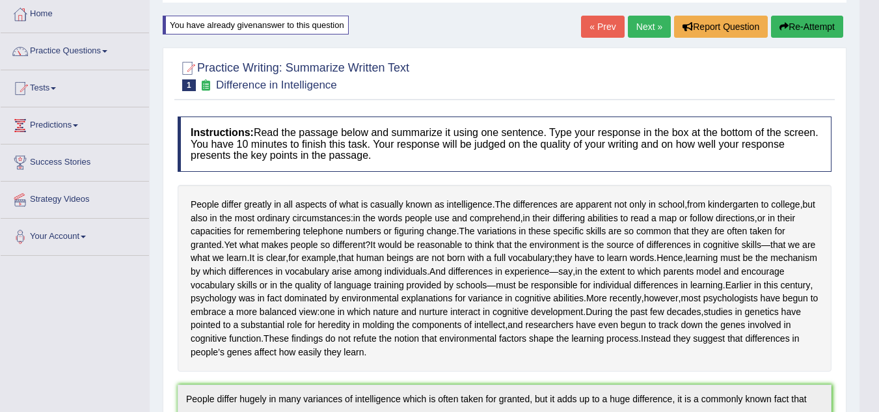
scroll to position [0, 0]
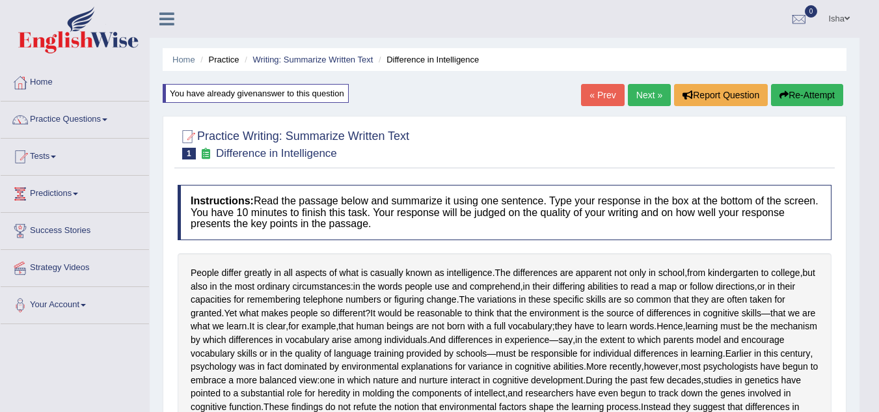
click at [825, 101] on button "Re-Attempt" at bounding box center [807, 95] width 72 height 22
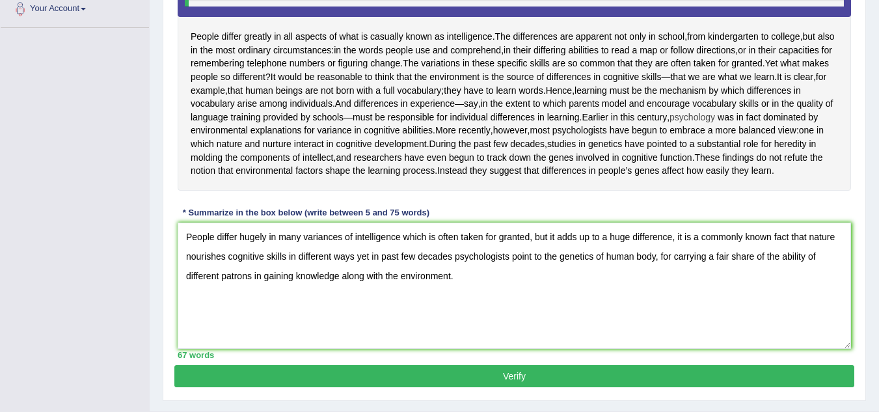
scroll to position [282, 0]
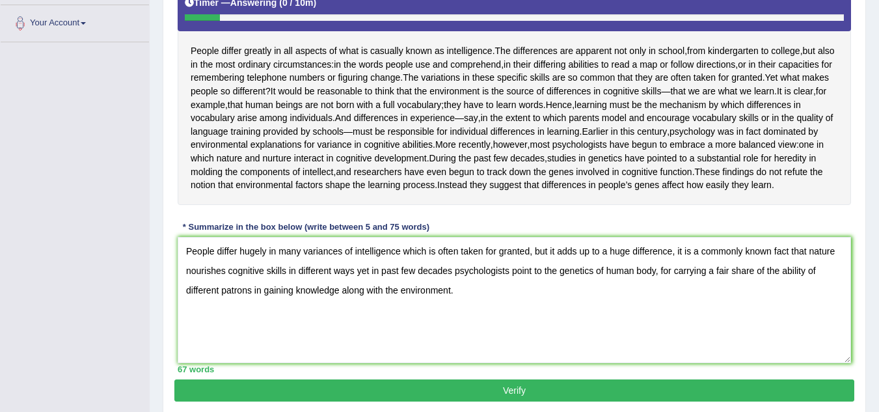
drag, startPoint x: 516, startPoint y: 51, endPoint x: 827, endPoint y: 61, distance: 311.2
click at [827, 61] on div "People differ greatly in all aspects of what is casually known as intelligence …" at bounding box center [515, 93] width 674 height 224
drag, startPoint x: 341, startPoint y: 305, endPoint x: 303, endPoint y: 310, distance: 38.2
click at [303, 310] on textarea "People differ hugely in many variances of intelligence which is often taken for…" at bounding box center [515, 300] width 674 height 126
click at [299, 323] on textarea "People differ hugely in many variances of intelligence which is often taken for…" at bounding box center [515, 300] width 674 height 126
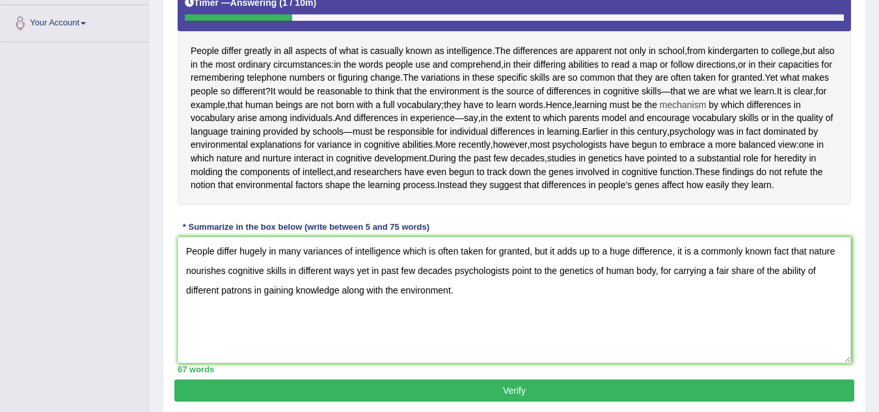
drag, startPoint x: 489, startPoint y: 135, endPoint x: 625, endPoint y: 131, distance: 136.1
click at [625, 133] on div "People differ greatly in all aspects of what is casually known as intelligence …" at bounding box center [515, 93] width 674 height 224
drag, startPoint x: 552, startPoint y: 131, endPoint x: 680, endPoint y: 125, distance: 128.4
click at [679, 125] on div "People differ greatly in all aspects of what is casually known as intelligence …" at bounding box center [515, 93] width 674 height 224
drag, startPoint x: 566, startPoint y: 125, endPoint x: 298, endPoint y: 140, distance: 267.9
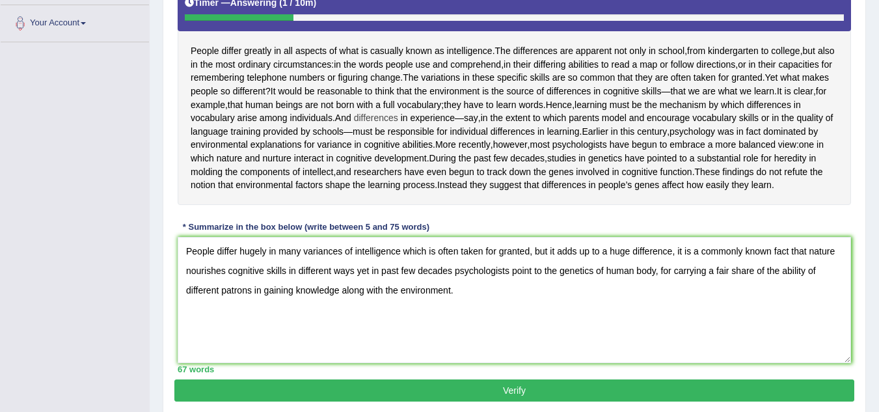
click at [649, 126] on div "People differ greatly in all aspects of what is casually known as intelligence …" at bounding box center [515, 93] width 674 height 224
drag, startPoint x: 185, startPoint y: 309, endPoint x: 674, endPoint y: 296, distance: 489.6
click at [674, 296] on textarea "People differ hugely in many variances of intelligence which is often taken for…" at bounding box center [515, 300] width 674 height 126
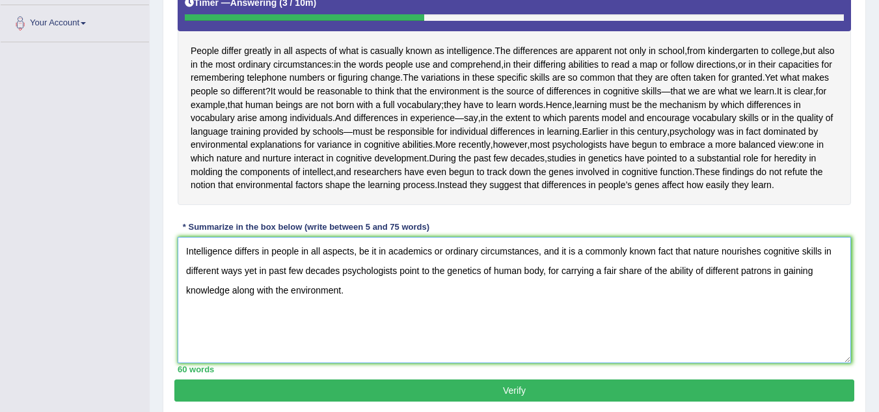
drag, startPoint x: 720, startPoint y: 303, endPoint x: 694, endPoint y: 309, distance: 26.7
click at [694, 309] on textarea "Intelligence differs in people in all aspects, be it in academics or ordinary c…" at bounding box center [515, 300] width 674 height 126
drag, startPoint x: 245, startPoint y: 326, endPoint x: 312, endPoint y: 331, distance: 67.8
click at [312, 331] on textarea "Intelligence differs in people in all aspects, be it in academics or ordinary c…" at bounding box center [515, 300] width 674 height 126
click at [376, 343] on textarea "Intelligence differs in people in all aspects, be it in academics or ordinary c…" at bounding box center [515, 300] width 674 height 126
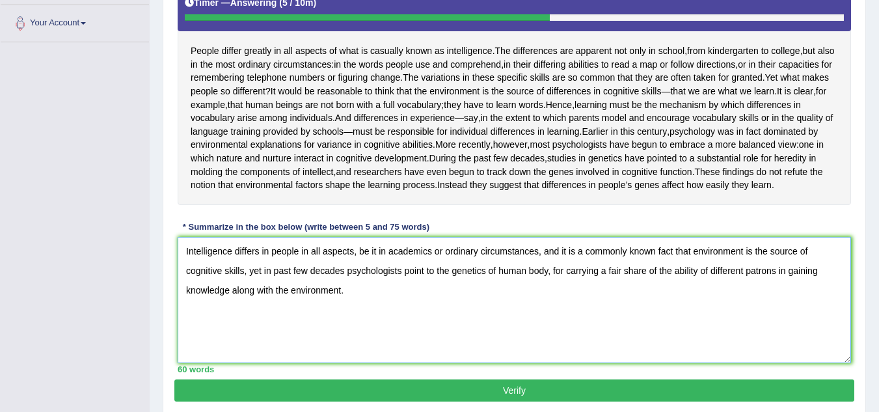
click at [404, 327] on textarea "Intelligence differs in people in all aspects, be it in academics or ordinary c…" at bounding box center [515, 300] width 674 height 126
click at [406, 324] on textarea "Intelligence differs in people in all aspects, be it in academics or ordinary c…" at bounding box center [515, 300] width 674 height 126
drag, startPoint x: 404, startPoint y: 327, endPoint x: 411, endPoint y: 334, distance: 10.6
click at [411, 334] on textarea "Intelligence differs in people in all aspects, be it in academics or ordinary c…" at bounding box center [515, 300] width 674 height 126
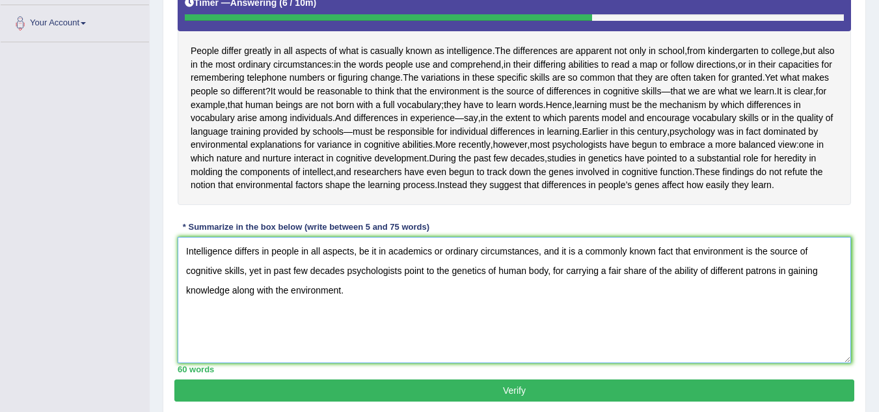
click at [407, 363] on textarea "Intelligence differs in people in all aspects, be it in academics or ordinary c…" at bounding box center [515, 300] width 674 height 126
drag, startPoint x: 403, startPoint y: 327, endPoint x: 414, endPoint y: 327, distance: 11.1
click at [414, 327] on textarea "Intelligence differs in people in all aspects, be it in academics or ordinary c…" at bounding box center [515, 300] width 674 height 126
click at [428, 343] on textarea "Intelligence differs in people in all aspects, be it in academics or ordinary c…" at bounding box center [515, 300] width 674 height 126
drag, startPoint x: 405, startPoint y: 328, endPoint x: 426, endPoint y: 327, distance: 21.5
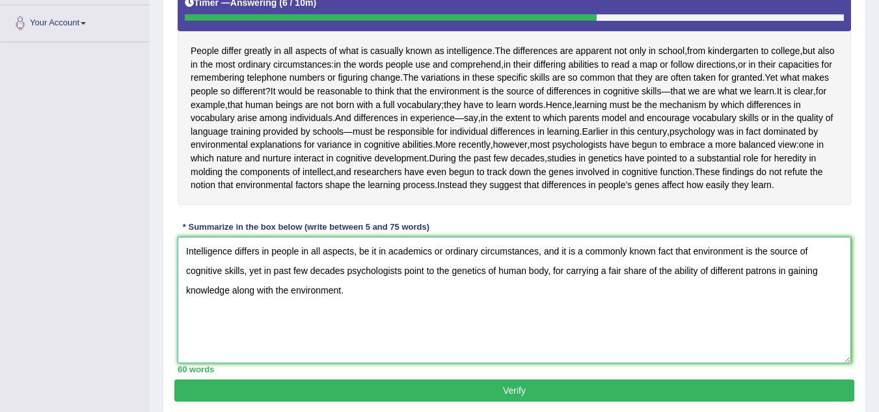
click at [426, 327] on textarea "Intelligence differs in people in all aspects, be it in academics or ordinary c…" at bounding box center [515, 300] width 674 height 126
click at [614, 330] on textarea "Intelligence differs in people in all aspects, be it in academics or ordinary c…" at bounding box center [515, 300] width 674 height 126
click at [670, 324] on textarea "Intelligence differs in people in all aspects, be it in academics or ordinary c…" at bounding box center [515, 300] width 674 height 126
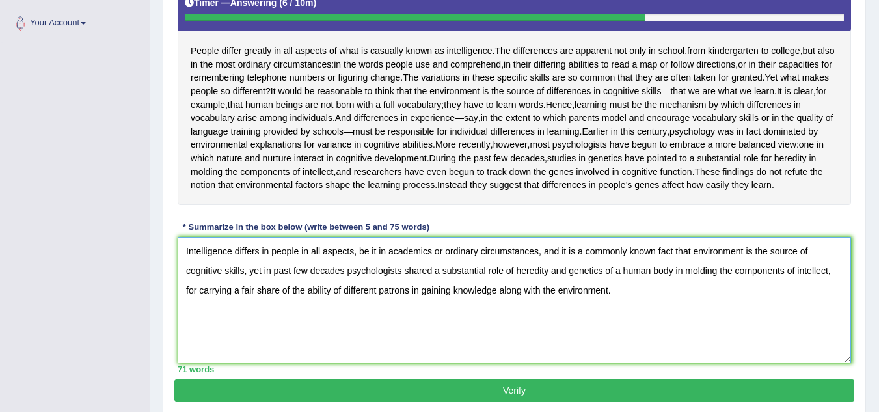
click at [743, 307] on textarea "Intelligence differs in people in all aspects, be it in academics or ordinary c…" at bounding box center [515, 300] width 674 height 126
click at [254, 328] on textarea "Intelligence differs in people in all aspects, be it in academics or ordinary c…" at bounding box center [515, 300] width 674 height 126
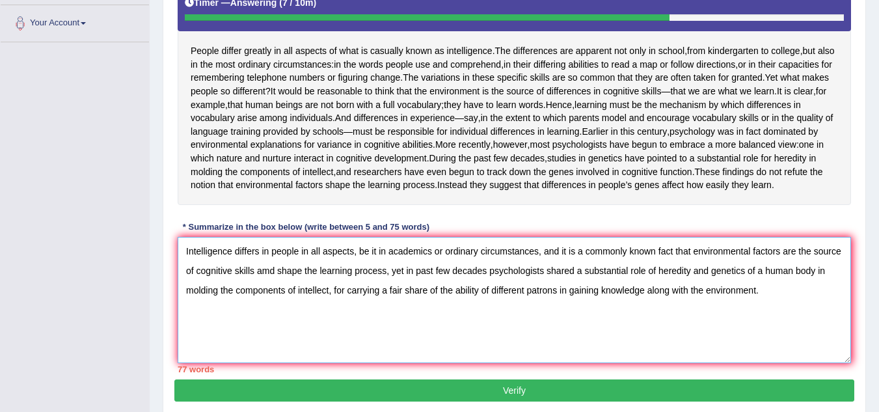
click at [268, 327] on textarea "Intelligence differs in people in all aspects, be it in academics or ordinary c…" at bounding box center [515, 300] width 674 height 126
drag, startPoint x: 781, startPoint y: 347, endPoint x: 333, endPoint y: 360, distance: 448.0
click at [333, 360] on textarea "Intelligence differs in people in all aspects, be it in academics or ordinary c…" at bounding box center [515, 300] width 674 height 126
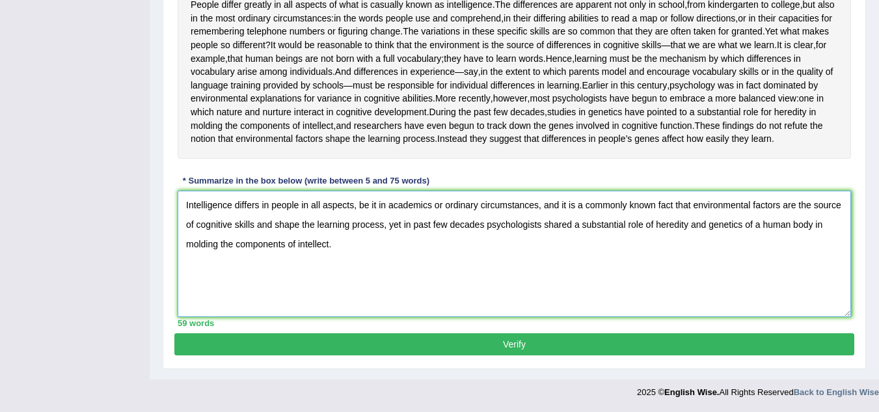
scroll to position [340, 0]
click at [359, 292] on textarea "Intelligence differs in people in all aspects, be it in academics or ordinary c…" at bounding box center [515, 254] width 674 height 126
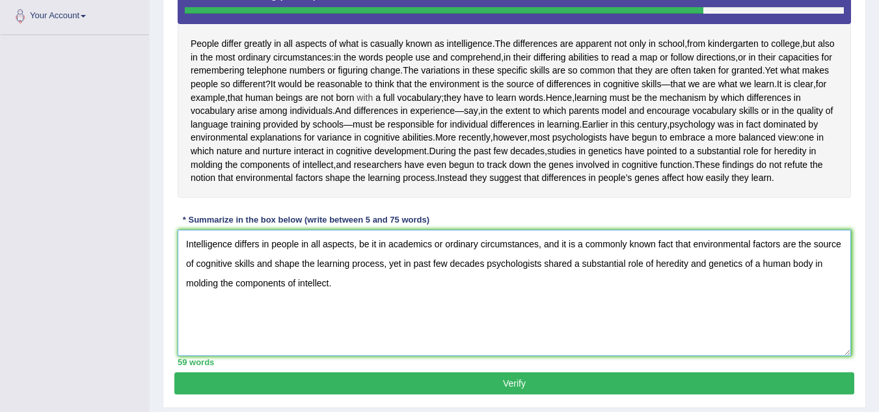
scroll to position [290, 0]
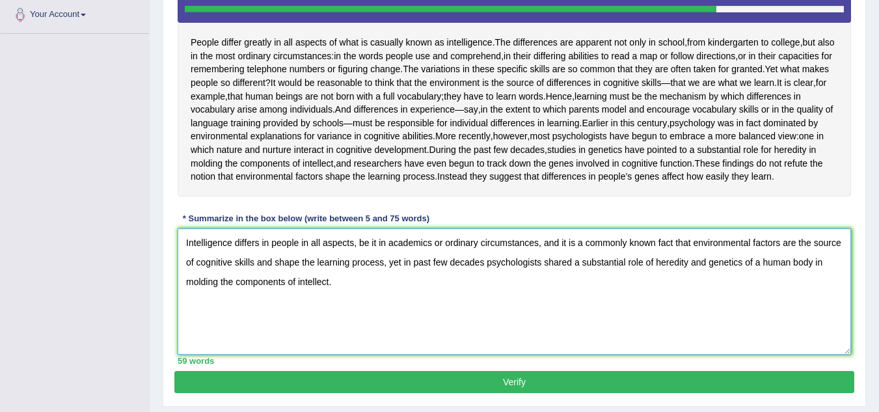
click at [383, 319] on textarea "Intelligence differs in people in all aspects, be it in academics or ordinary c…" at bounding box center [515, 291] width 674 height 126
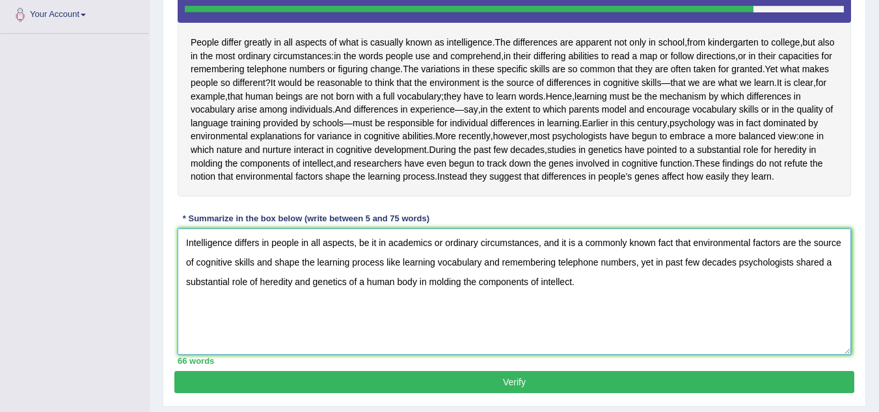
click at [610, 349] on textarea "Intelligence differs in people in all aspects, be it in academics or ordinary c…" at bounding box center [515, 291] width 674 height 126
click at [385, 295] on textarea "Intelligence differs in people in all aspects, be it in academics or ordinary c…" at bounding box center [515, 291] width 674 height 126
click at [622, 336] on textarea "Intelligence differs in people in all aspects, be it academics or ordinary circ…" at bounding box center [515, 291] width 674 height 126
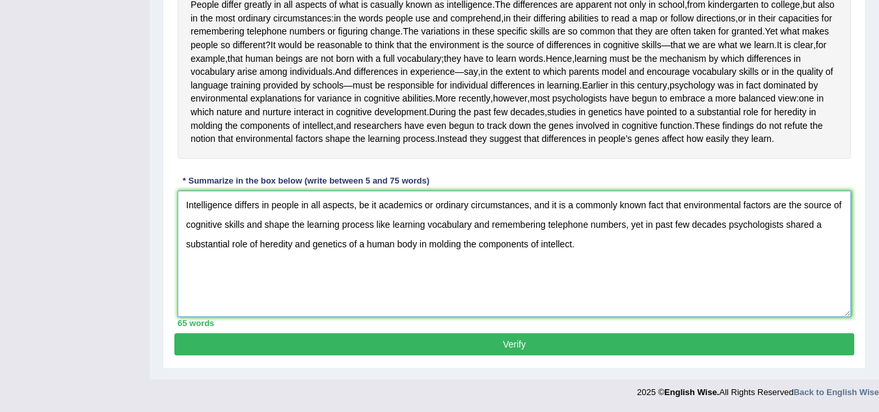
type textarea "Intelligence differs in people in all aspects, be it academics or ordinary circ…"
click at [536, 345] on button "Verify" at bounding box center [514, 344] width 680 height 22
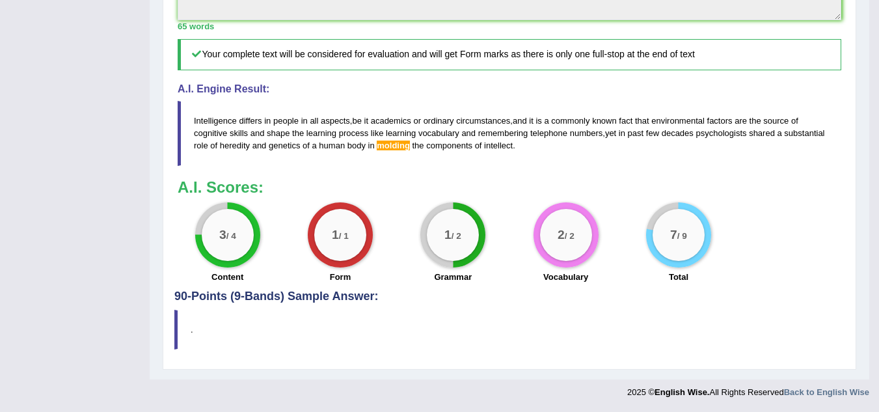
scroll to position [597, 0]
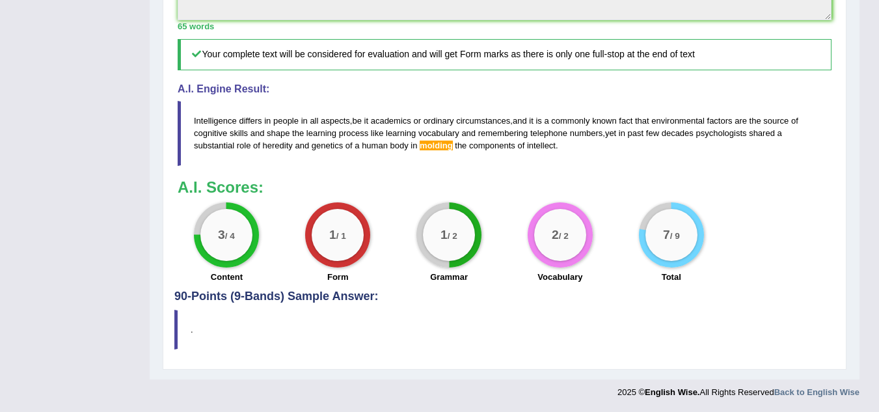
click at [439, 148] on span "molding" at bounding box center [436, 146] width 33 height 10
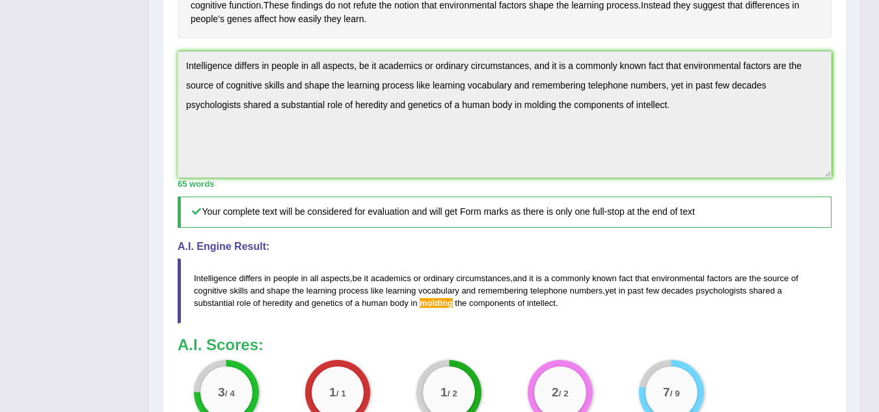
scroll to position [467, 0]
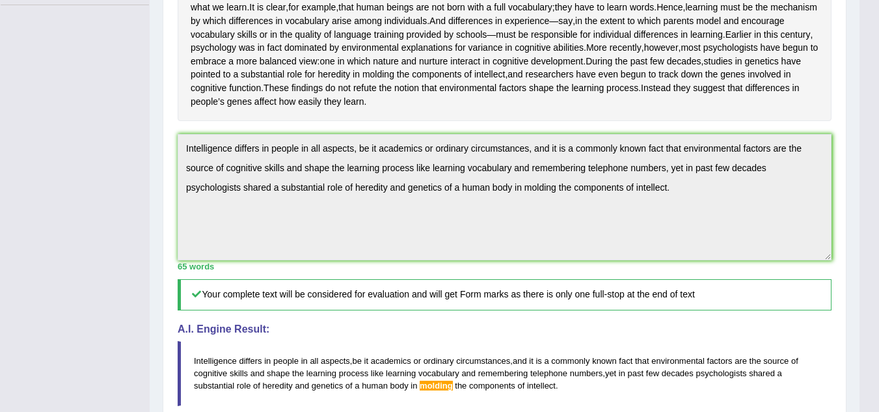
click at [445, 170] on div "Instructions: Read the passage below and summarize it using one sentence. Type …" at bounding box center [504, 194] width 661 height 671
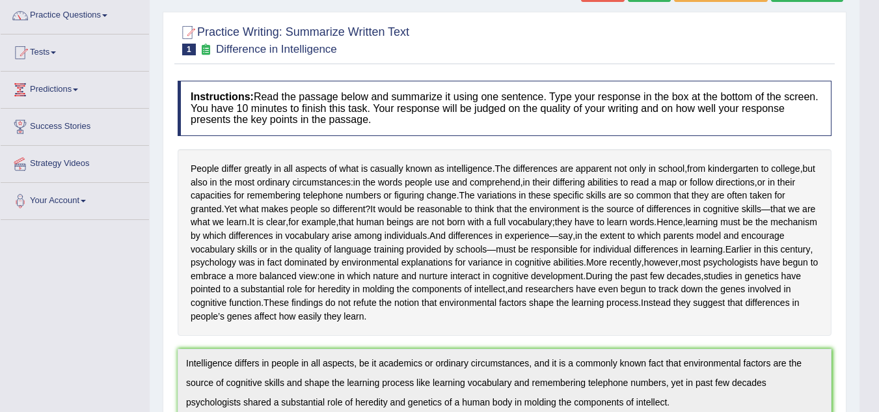
scroll to position [59, 0]
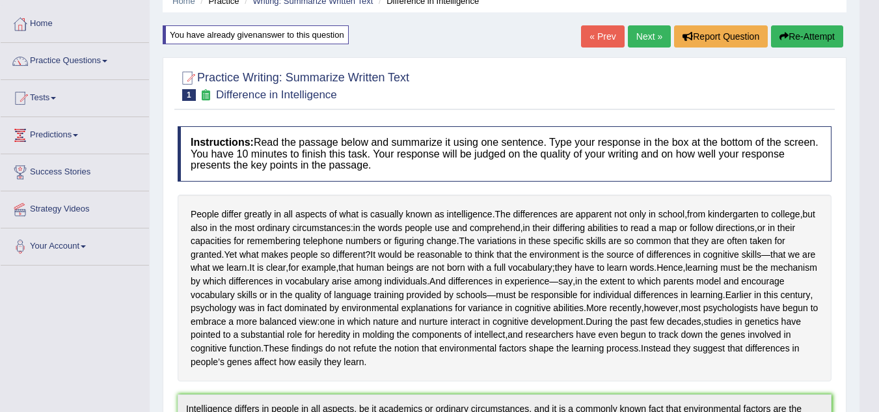
click at [804, 41] on button "Re-Attempt" at bounding box center [807, 36] width 72 height 22
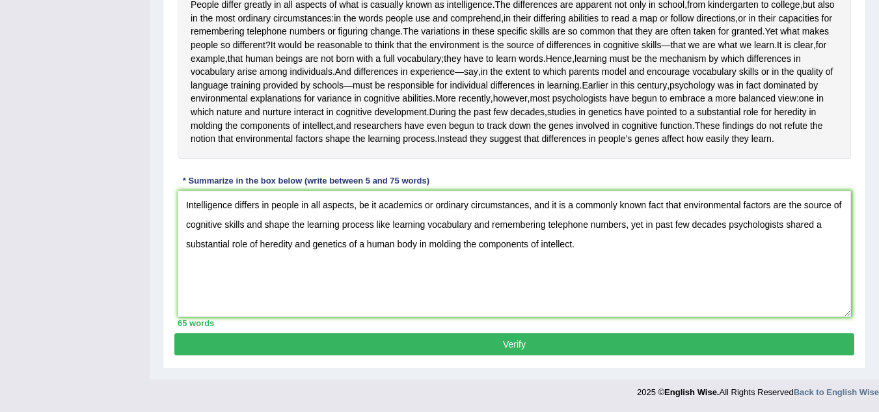
click at [437, 245] on textarea "Intelligence differs in people in all aspects, be it academics or ordinary circ…" at bounding box center [515, 254] width 674 height 126
click at [439, 245] on textarea "Intelligence differs in people in all aspects, be it academics or ordinary circ…" at bounding box center [515, 254] width 674 height 126
click at [441, 242] on textarea "Intelligence differs in people in all aspects, be it academics or ordinary circ…" at bounding box center [515, 254] width 674 height 126
type textarea "Intelligence differs in people in all aspects, be it academics or ordinary circ…"
click at [437, 338] on button "Verify" at bounding box center [514, 344] width 680 height 22
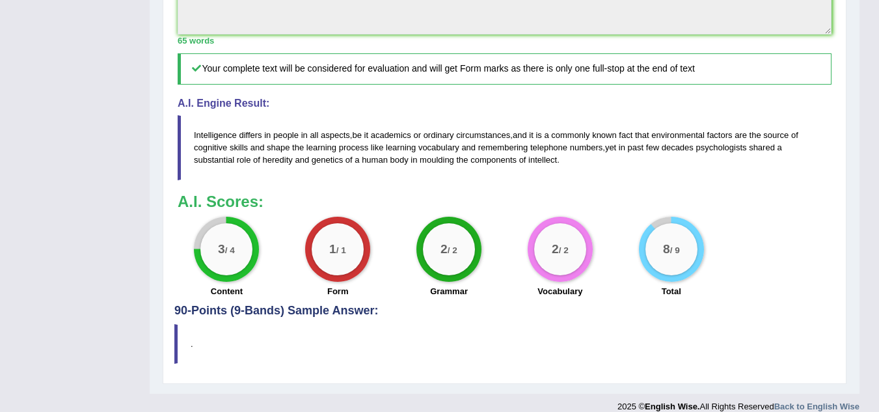
scroll to position [597, 0]
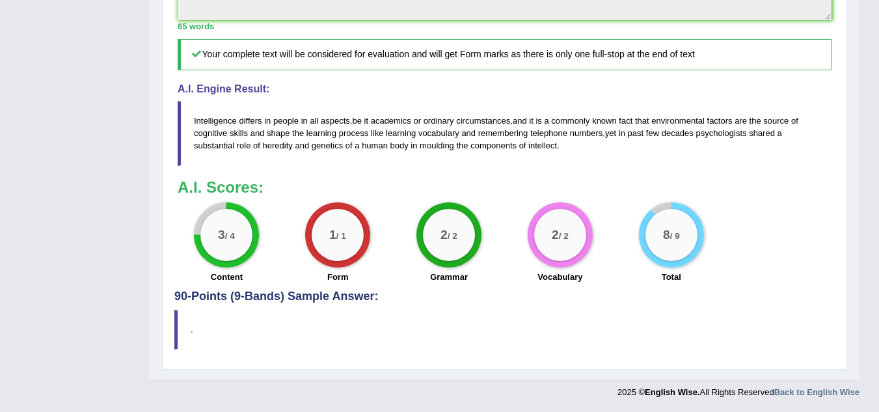
drag, startPoint x: 245, startPoint y: 54, endPoint x: 342, endPoint y: 59, distance: 96.4
click at [342, 59] on h5 "Your complete text will be considered for evaluation and will get Form marks as…" at bounding box center [505, 54] width 654 height 31
click at [566, 150] on blockquote "Intelligence differs in people in all aspects , be it academics or ordinary cir…" at bounding box center [505, 133] width 654 height 64
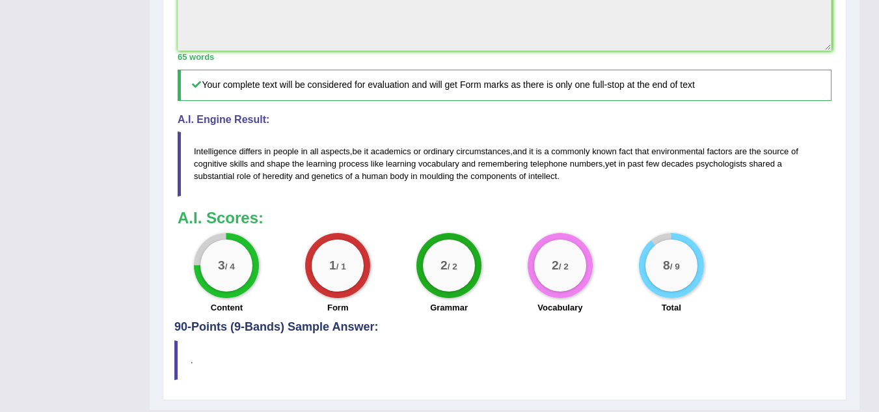
scroll to position [532, 0]
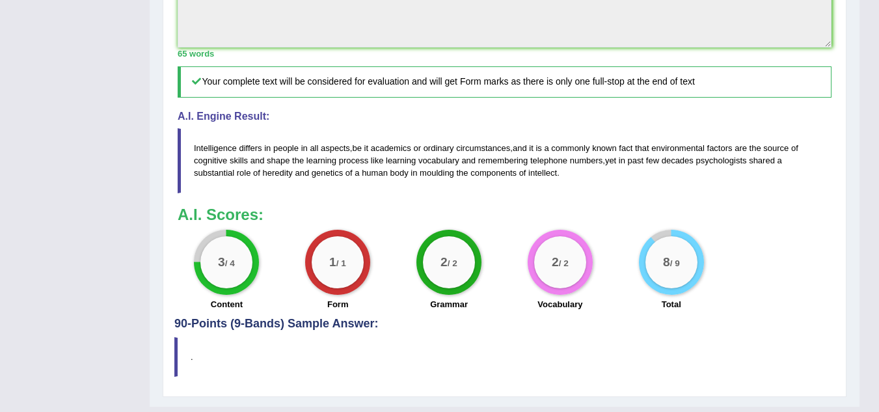
drag, startPoint x: 203, startPoint y: 316, endPoint x: 683, endPoint y: 336, distance: 480.1
click at [683, 314] on div "3 / 4 Content 1 / 1 Form 2 / 2 Grammar 2 / 2 Vocabulary 8 / 9 Total" at bounding box center [504, 272] width 667 height 84
click at [704, 295] on div "8 / 9" at bounding box center [671, 262] width 65 height 65
drag, startPoint x: 858, startPoint y: 325, endPoint x: 820, endPoint y: 331, distance: 38.8
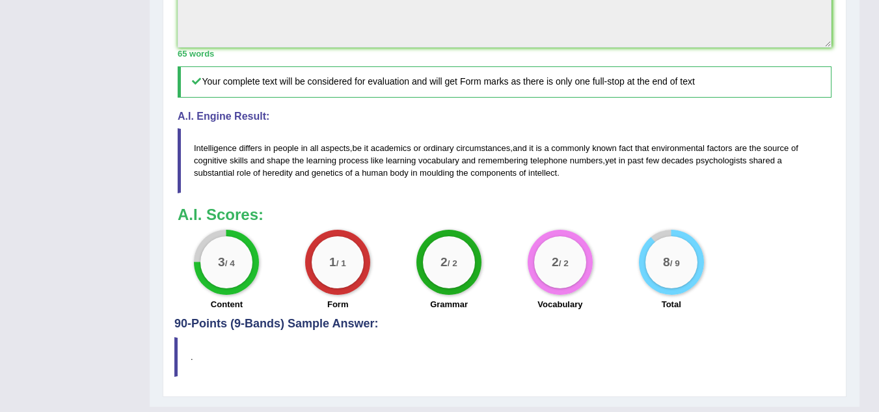
drag, startPoint x: 183, startPoint y: 189, endPoint x: 585, endPoint y: 218, distance: 403.2
click at [585, 193] on blockquote "Intelligence differs in people in all aspects , be it academics or ordinary cir…" at bounding box center [505, 160] width 654 height 64
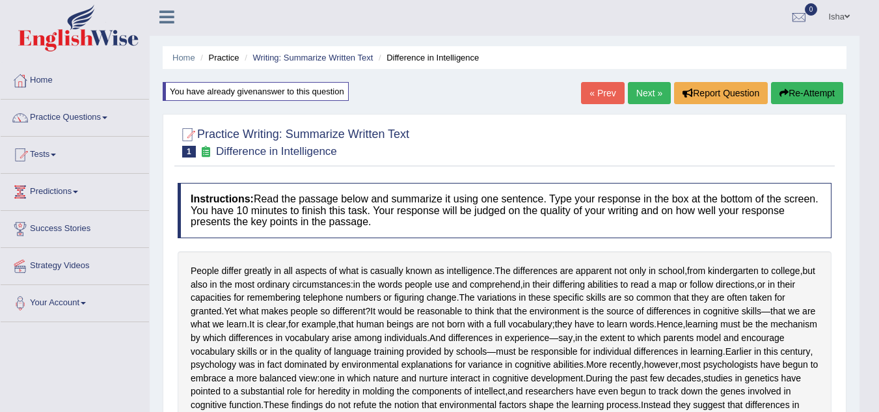
scroll to position [0, 0]
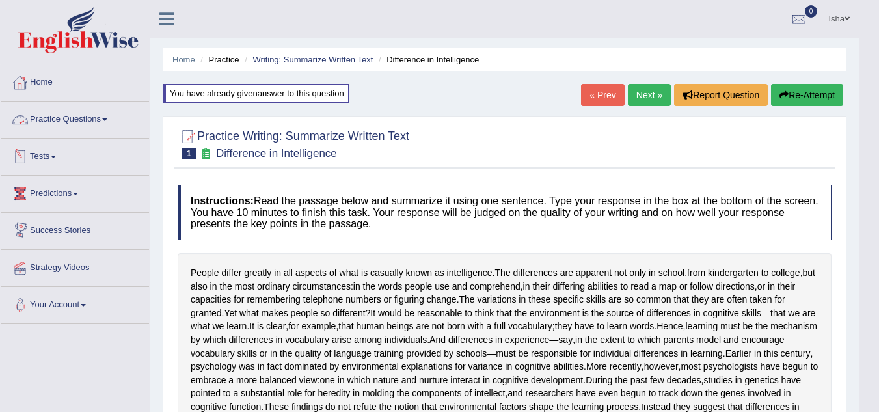
click at [62, 208] on link "Predictions" at bounding box center [75, 192] width 148 height 33
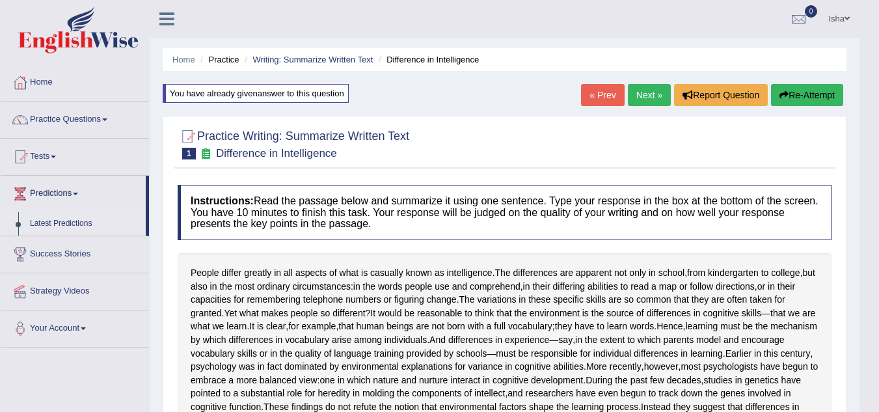
click at [58, 225] on link "Latest Predictions" at bounding box center [85, 223] width 122 height 23
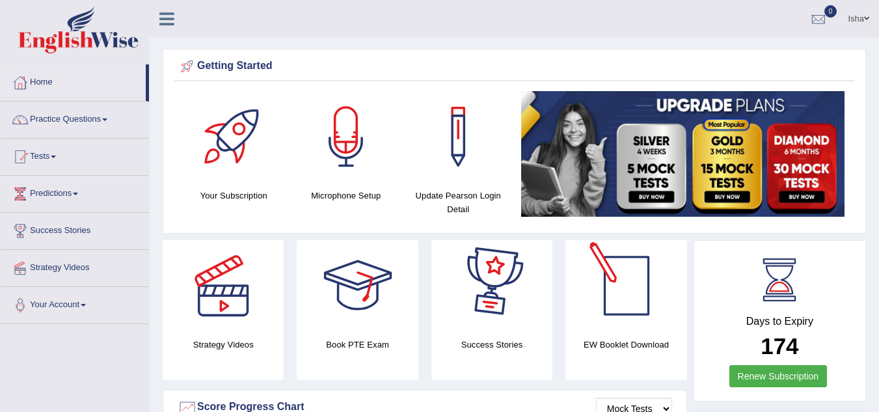
click at [633, 305] on div at bounding box center [626, 285] width 91 height 91
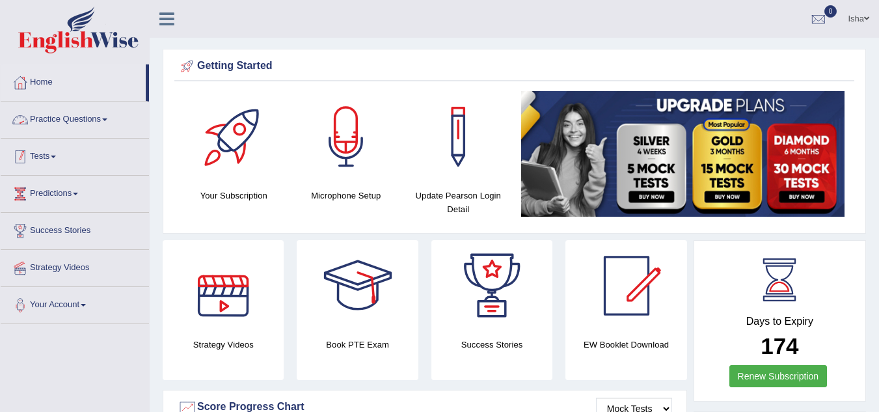
click at [64, 115] on link "Practice Questions" at bounding box center [75, 118] width 148 height 33
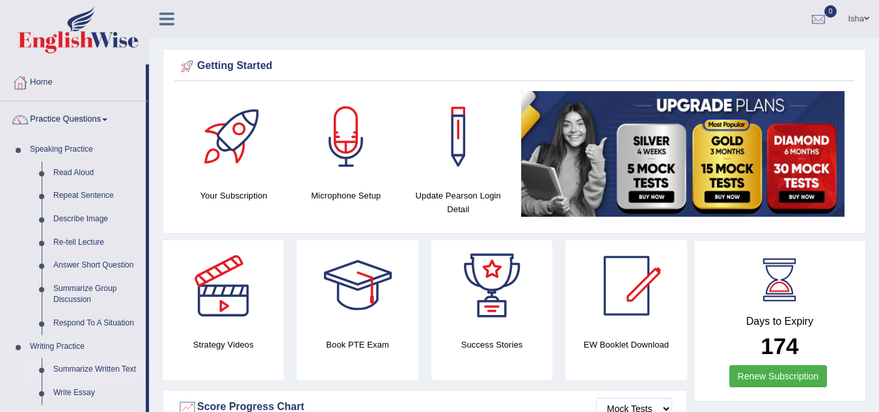
click at [75, 370] on link "Summarize Written Text" at bounding box center [97, 369] width 98 height 23
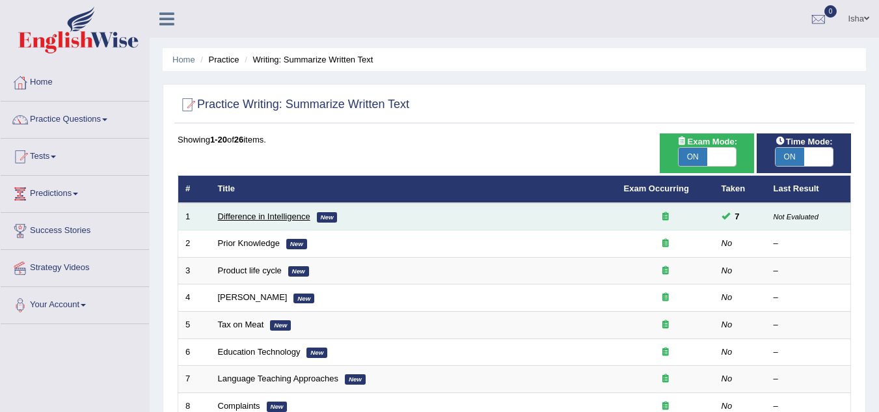
click at [260, 215] on link "Difference in Intelligence" at bounding box center [264, 217] width 92 height 10
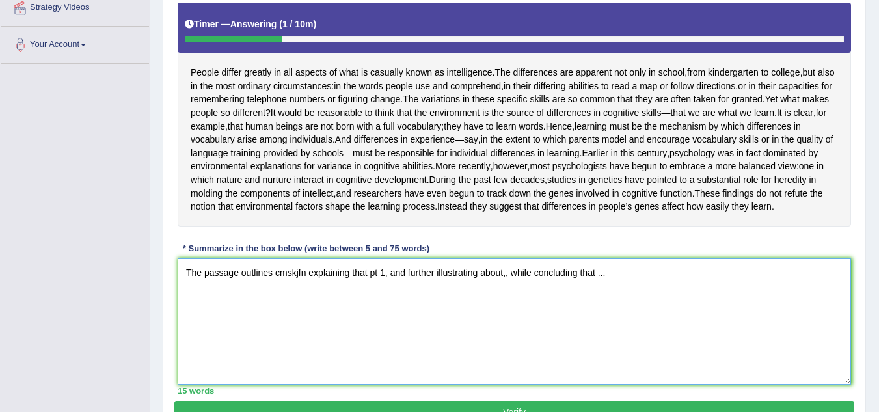
drag, startPoint x: 275, startPoint y: 327, endPoint x: 309, endPoint y: 325, distance: 33.3
click at [309, 325] on textarea "The passage outlines cmskjfn explaining that pt 1, and further illustrating abo…" at bounding box center [515, 321] width 674 height 126
paste textarea "Intelligence differs in people in all aspects, be it academics or ordinary circ…"
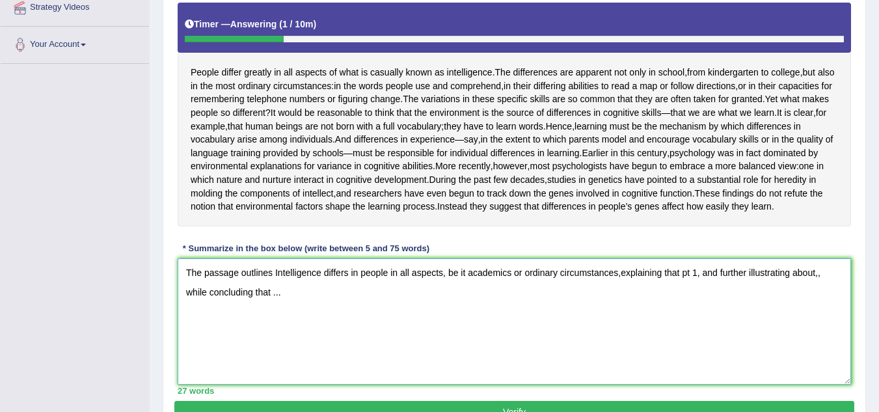
click at [279, 327] on textarea "The passage outlines Intelligence differs in people in all aspects, be it acade…" at bounding box center [515, 321] width 674 height 126
click at [641, 327] on textarea "The passage outlines that intelligence differs in people in all aspects, be it …" at bounding box center [515, 321] width 674 height 126
drag, startPoint x: 639, startPoint y: 329, endPoint x: 625, endPoint y: 340, distance: 17.6
click at [637, 329] on textarea "The passage outlines that intelligence differs in people in all aspects, be it …" at bounding box center [515, 321] width 674 height 126
click at [379, 354] on textarea "The passage outlines that intelligence differs in people in all aspects, be it …" at bounding box center [515, 321] width 674 height 126
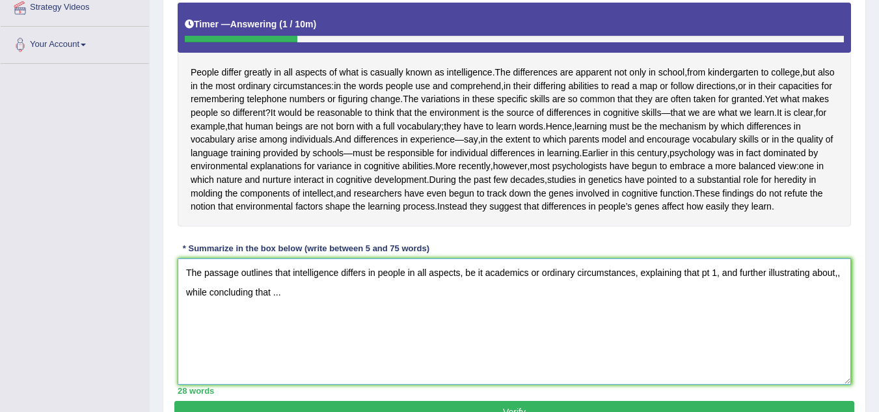
click at [642, 326] on textarea "The passage outlines that intelligence differs in people in all aspects, be it …" at bounding box center [515, 321] width 674 height 126
drag, startPoint x: 735, startPoint y: 325, endPoint x: 710, endPoint y: 329, distance: 25.7
click at [710, 329] on textarea "The passage outlines that intelligence differs in people in all aspects, be it …" at bounding box center [515, 321] width 674 height 126
click at [707, 329] on textarea "The passage outlines that intelligence differs in people in all aspects, be it …" at bounding box center [515, 321] width 674 height 126
click at [702, 331] on textarea "The passage outlines that intelligence differs in people in all aspects, be it …" at bounding box center [515, 321] width 674 height 126
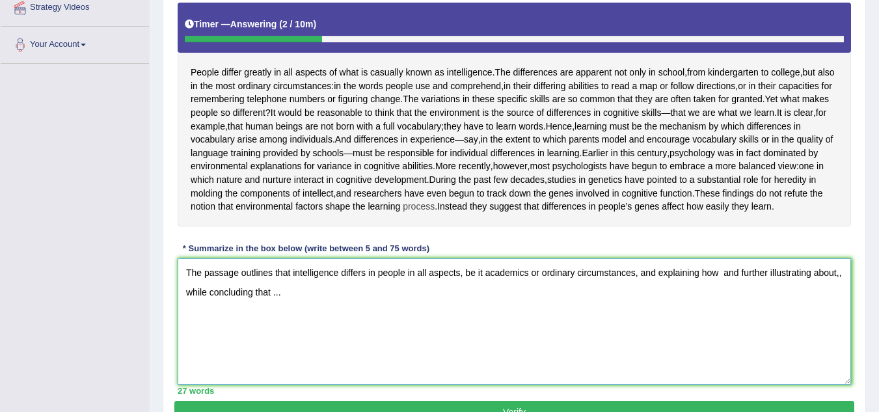
paste textarea "environmental factors are the source of cognitive skills and shape the learning…"
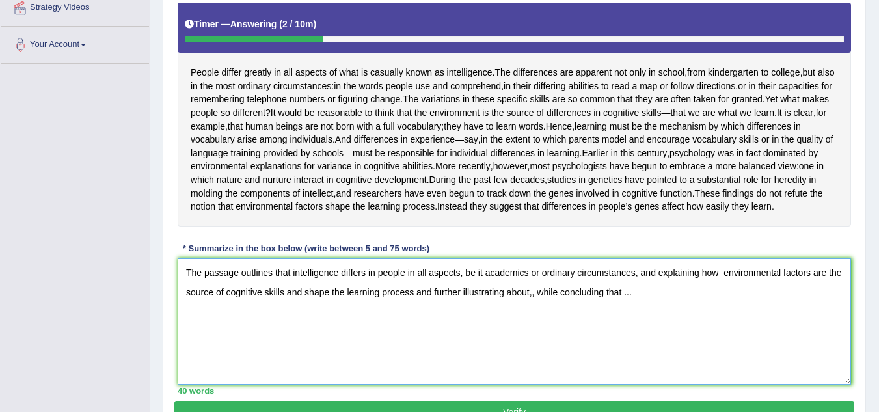
click at [718, 324] on textarea "The passage outlines that intelligence differs in people in all aspects, be it …" at bounding box center [515, 321] width 674 height 126
click at [413, 347] on textarea "The passage outlines that intelligence differs in people in all aspects, be it …" at bounding box center [515, 321] width 674 height 126
click at [437, 344] on textarea "The passage outlines that intelligence differs in people in all aspects, be it …" at bounding box center [515, 321] width 674 height 126
click at [215, 213] on span "notion" at bounding box center [203, 207] width 25 height 14
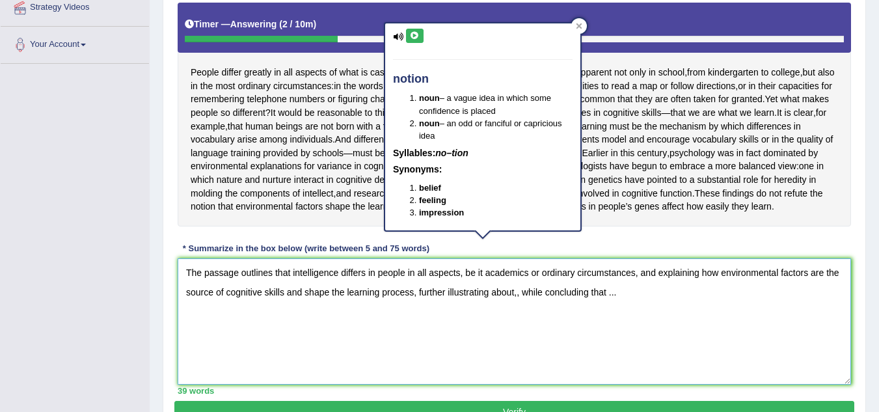
click at [619, 347] on textarea "The passage outlines that intelligence differs in people in all aspects, be it …" at bounding box center [515, 321] width 674 height 126
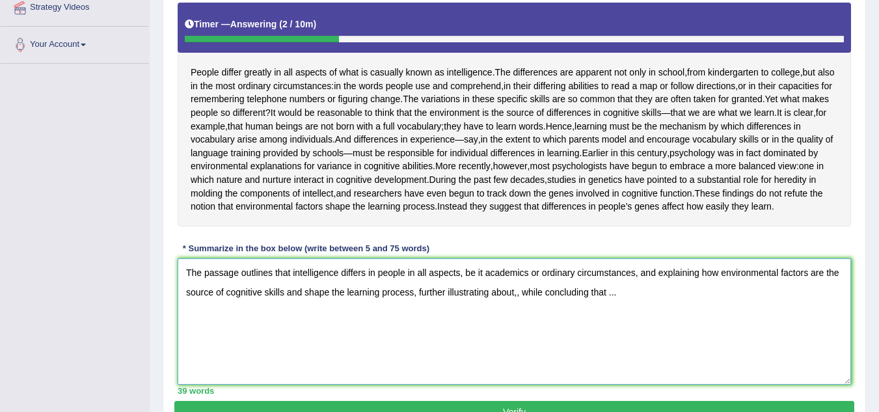
click at [517, 346] on textarea "The passage outlines that intelligence differs in people in all aspects, be it …" at bounding box center [515, 321] width 674 height 126
drag, startPoint x: 629, startPoint y: 353, endPoint x: 607, endPoint y: 351, distance: 22.2
click at [607, 351] on textarea "The passage outlines that intelligence differs in people in all aspects, be it …" at bounding box center [515, 321] width 674 height 126
paste textarea "psychologists shared a substantial role of heredity and genetics of a human bod…"
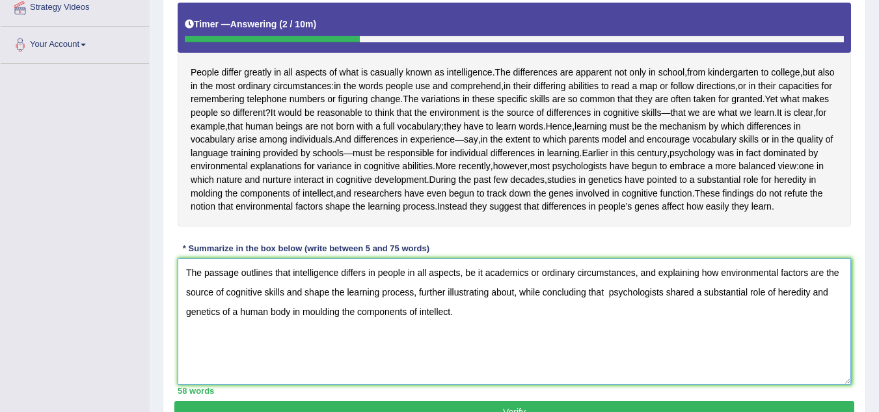
click at [607, 351] on textarea "The passage outlines that intelligence differs in people in all aspects, be it …" at bounding box center [515, 321] width 674 height 126
click at [549, 378] on textarea "The passage outlines that intelligence differs in people in all aspects, be it …" at bounding box center [515, 321] width 674 height 126
drag, startPoint x: 515, startPoint y: 345, endPoint x: 603, endPoint y: 344, distance: 88.5
click at [603, 344] on textarea "The passage outlines that intelligence differs in people in all aspects, be it …" at bounding box center [515, 321] width 674 height 126
drag, startPoint x: 605, startPoint y: 344, endPoint x: 518, endPoint y: 350, distance: 87.5
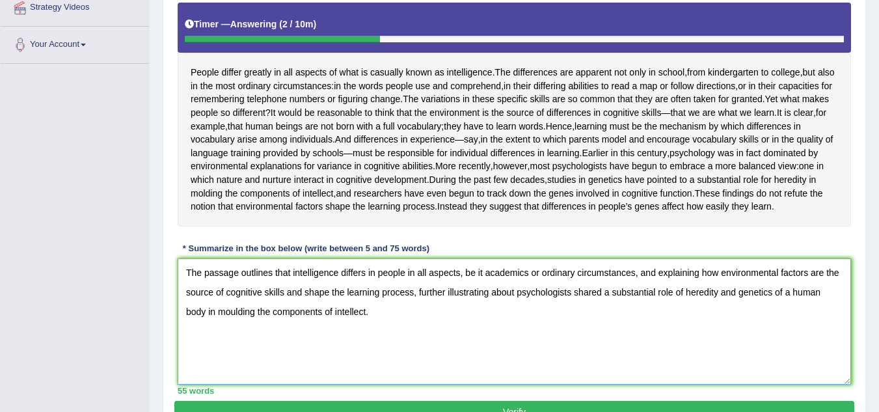
click at [518, 350] on textarea "The passage outlines that intelligence differs in people in all aspects, be it …" at bounding box center [515, 321] width 674 height 126
click at [476, 372] on textarea "The passage outlines that intelligence differs in people in all aspects, be it …" at bounding box center [515, 321] width 674 height 126
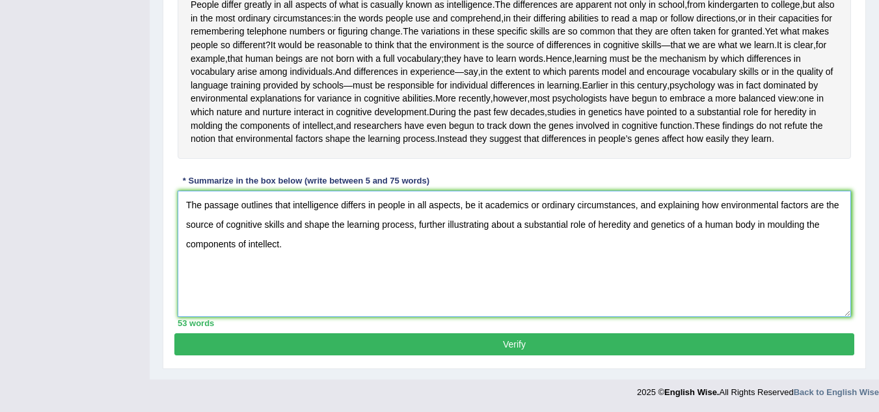
scroll to position [381, 0]
click at [544, 291] on textarea "The passage outlines that intelligence differs in people in all aspects, be it …" at bounding box center [515, 254] width 674 height 126
click at [418, 225] on textarea "The passage outlines that intelligence differs in people in all aspects, be it …" at bounding box center [515, 254] width 674 height 126
click at [568, 252] on textarea "The passage outlines that intelligence differs in people in all aspects, be it …" at bounding box center [515, 254] width 674 height 126
click at [661, 200] on textarea "The passage outlines that intelligence differs in people in all aspects, be it …" at bounding box center [515, 254] width 674 height 126
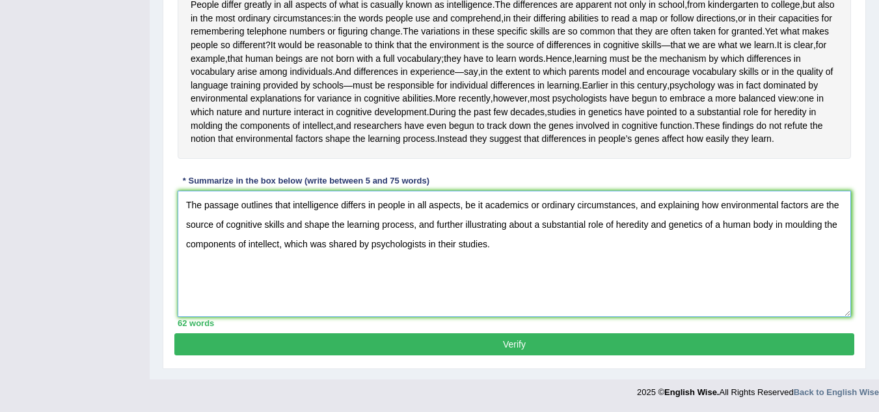
click at [661, 205] on textarea "The passage outlines that intelligence differs in people in all aspects, be it …" at bounding box center [515, 254] width 674 height 126
click at [685, 279] on textarea "The passage outlines that intelligence differs in people in all aspects, be it …" at bounding box center [515, 254] width 674 height 126
click at [656, 205] on textarea "The passage outlines that intelligence differs in people in all aspects, be it …" at bounding box center [515, 254] width 674 height 126
click at [628, 271] on textarea "The passage outlines that intelligence differs in people in all aspects, be it …" at bounding box center [515, 254] width 674 height 126
type textarea "The passage outlines that intelligence differs in people in all aspects, be it …"
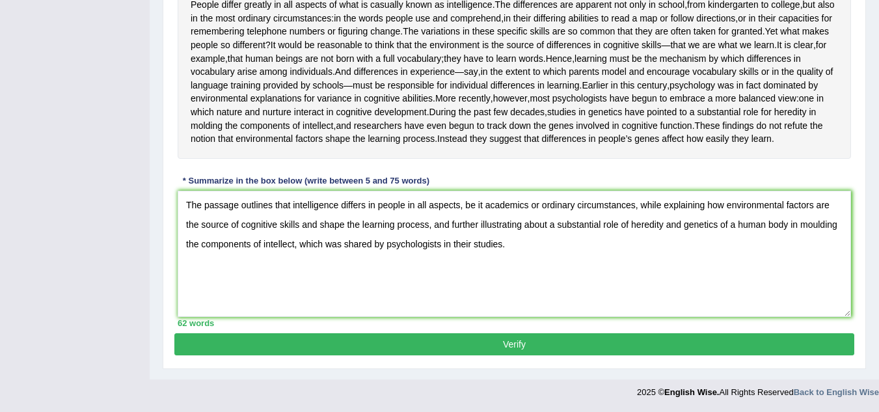
click at [404, 344] on button "Verify" at bounding box center [514, 344] width 680 height 22
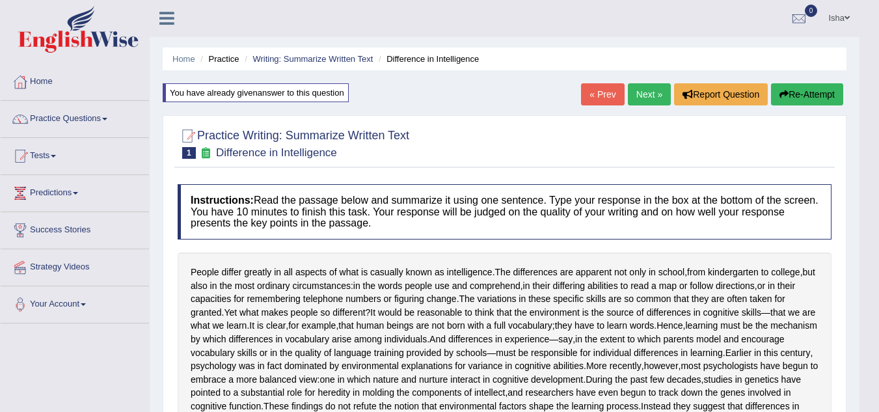
scroll to position [0, 0]
click at [72, 121] on link "Practice Questions" at bounding box center [75, 118] width 148 height 33
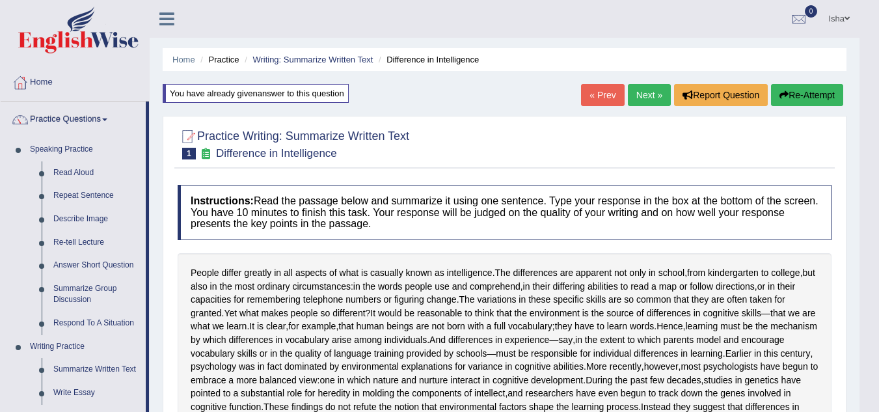
click at [640, 94] on link "Next »" at bounding box center [649, 95] width 43 height 22
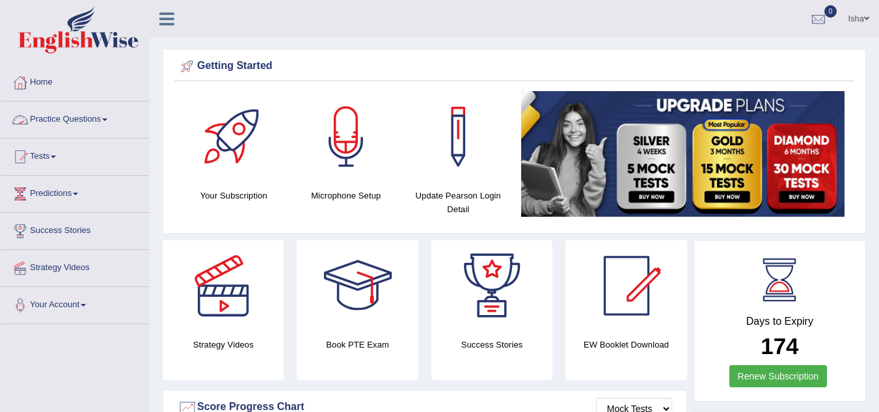
click at [55, 126] on link "Practice Questions" at bounding box center [75, 118] width 148 height 33
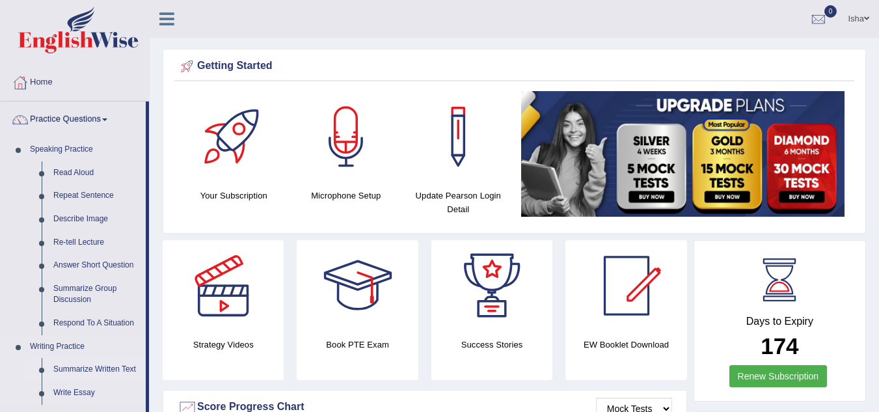
click at [75, 368] on link "Summarize Written Text" at bounding box center [97, 369] width 98 height 23
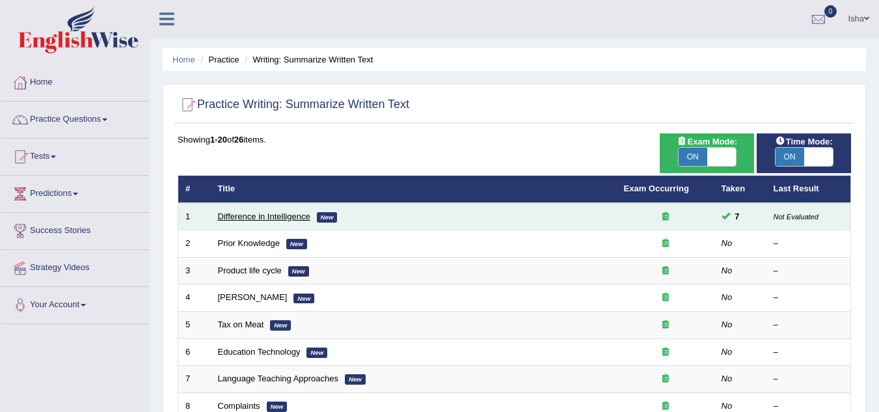
click at [251, 218] on link "Difference in Intelligence" at bounding box center [264, 217] width 92 height 10
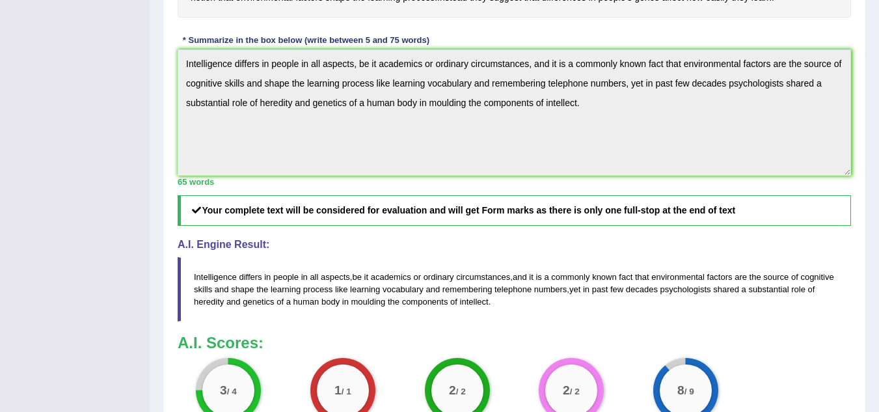
scroll to position [456, 0]
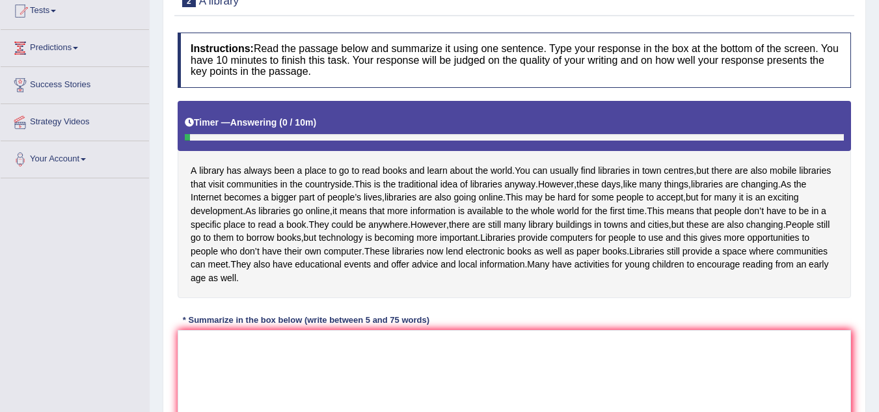
scroll to position [260, 0]
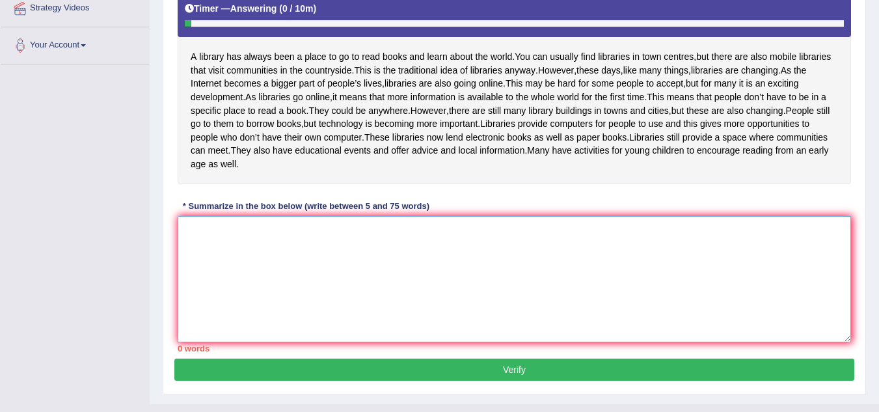
click at [338, 301] on textarea at bounding box center [515, 279] width 674 height 126
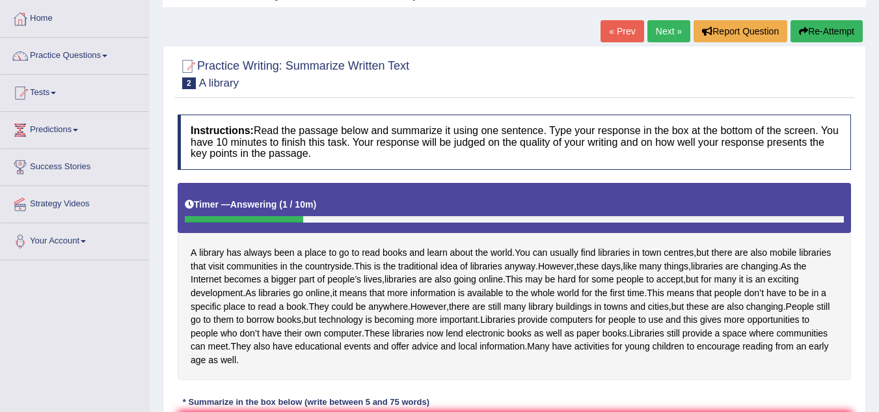
scroll to position [0, 0]
